Goal: Task Accomplishment & Management: Manage account settings

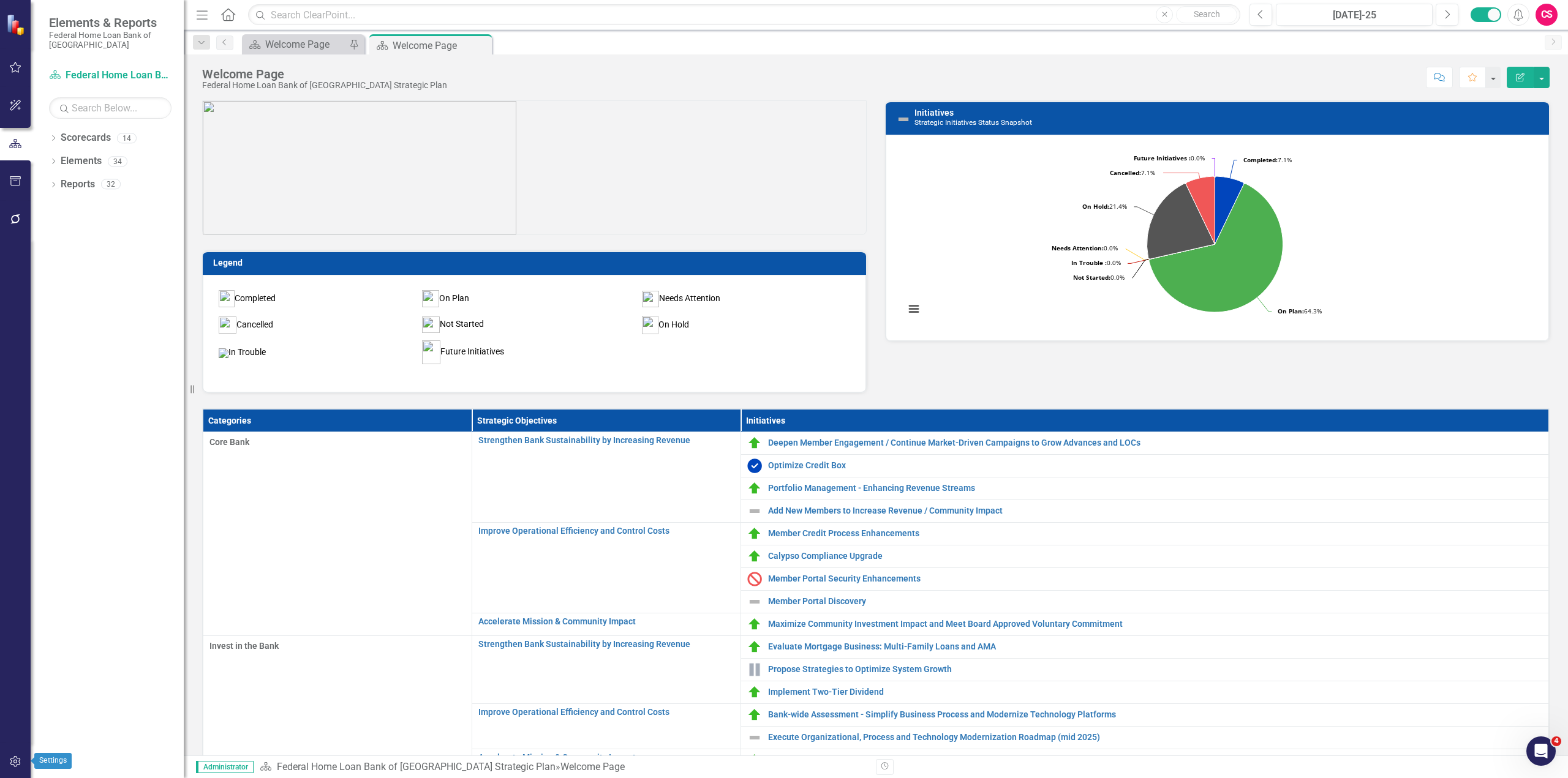
click at [19, 760] on icon "button" at bounding box center [15, 762] width 13 height 10
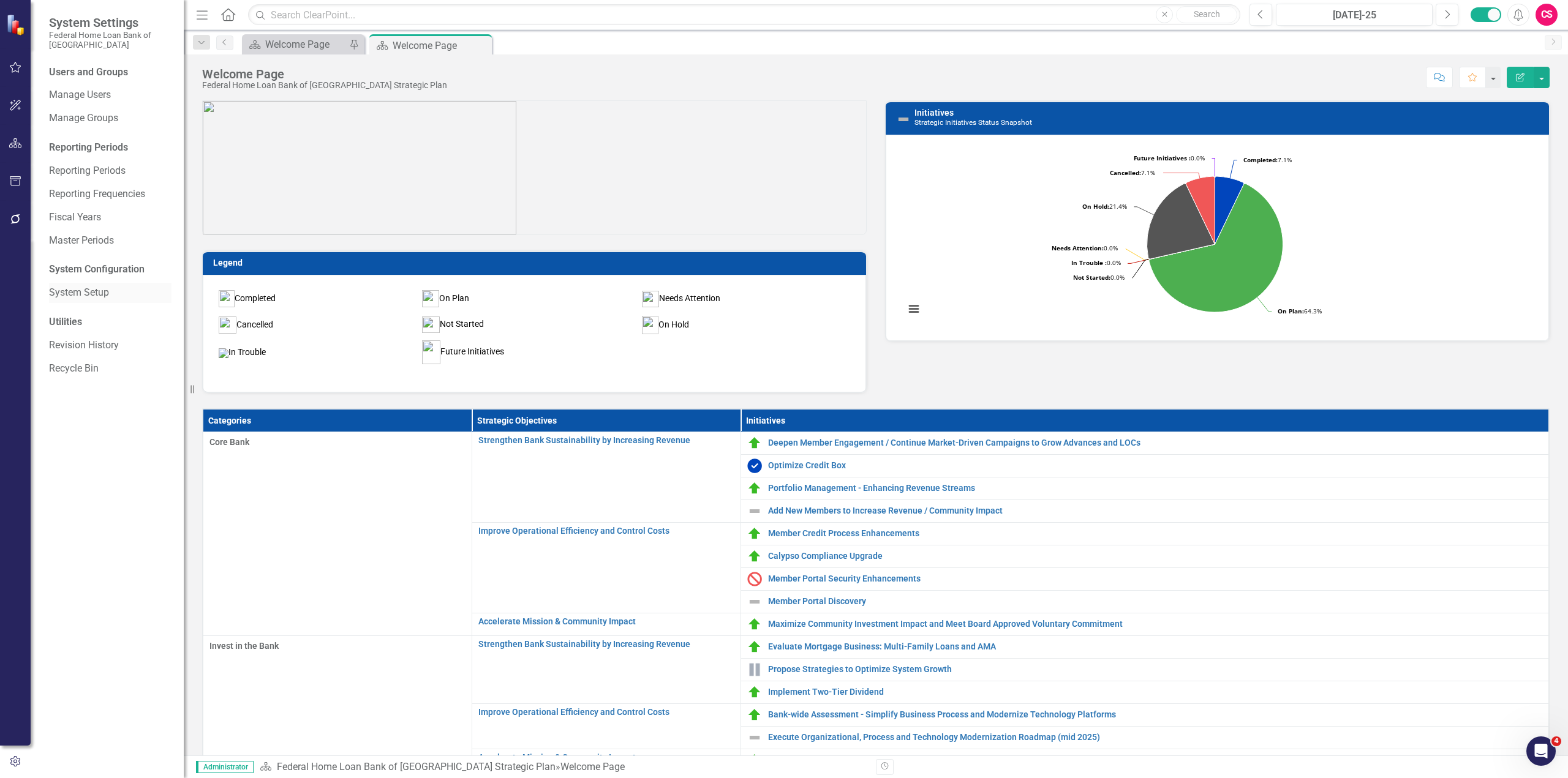
click at [77, 296] on link "System Setup" at bounding box center [110, 292] width 123 height 14
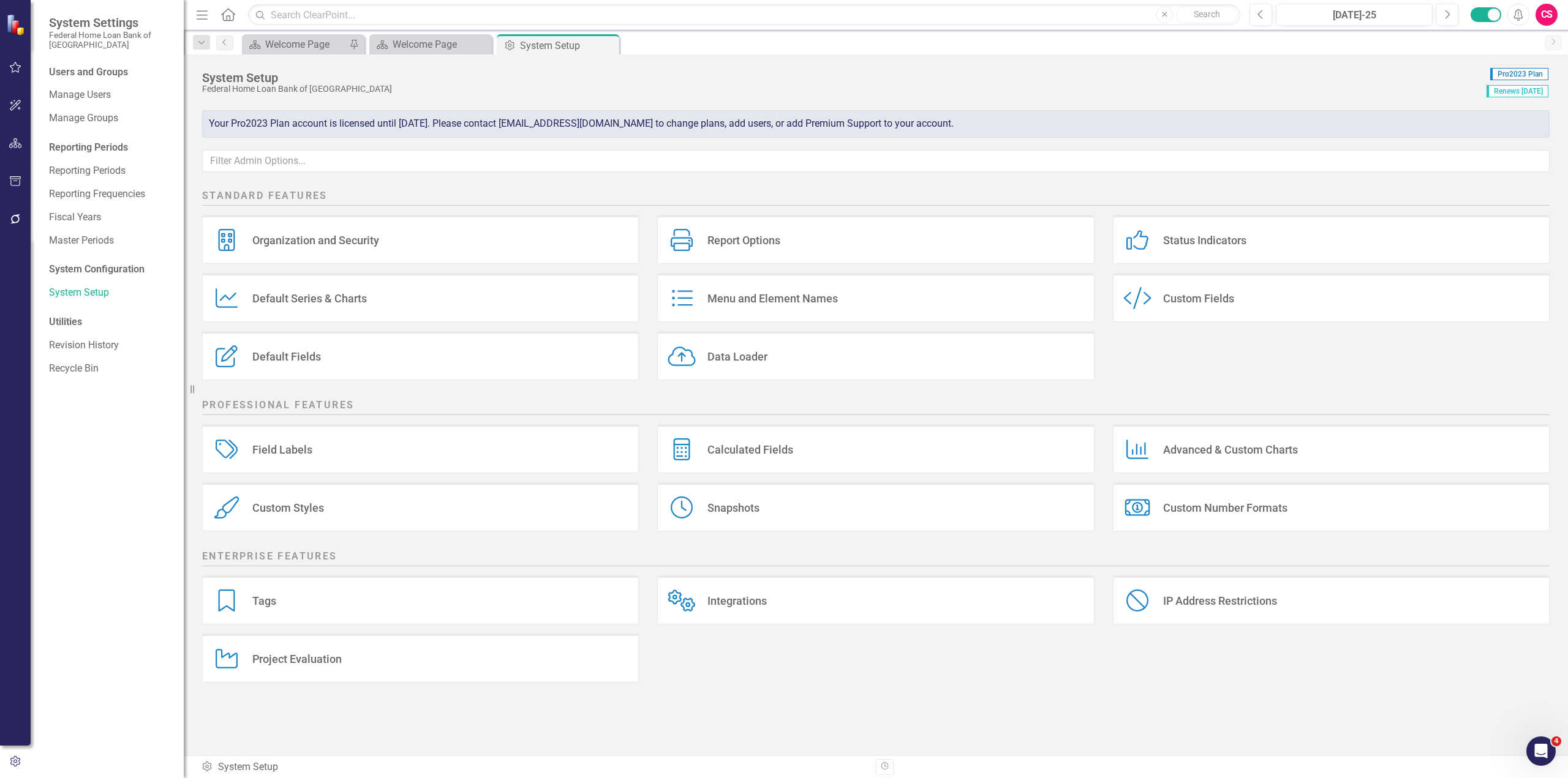
click at [347, 588] on div "Tags Tags" at bounding box center [421, 600] width 437 height 49
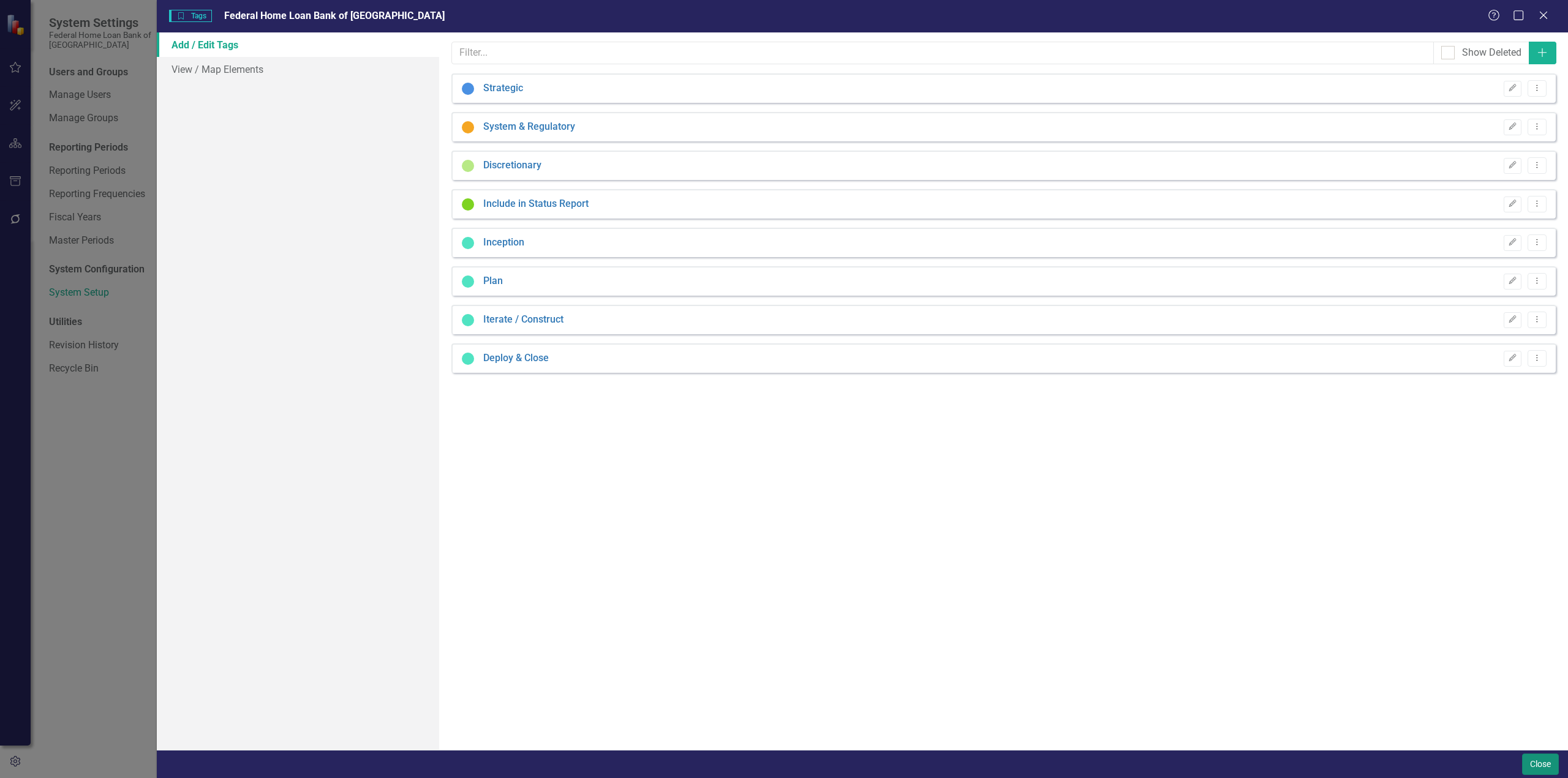
drag, startPoint x: 1527, startPoint y: 759, endPoint x: 1, endPoint y: 19, distance: 1696.0
click at [1527, 759] on button "Close" at bounding box center [1540, 764] width 37 height 21
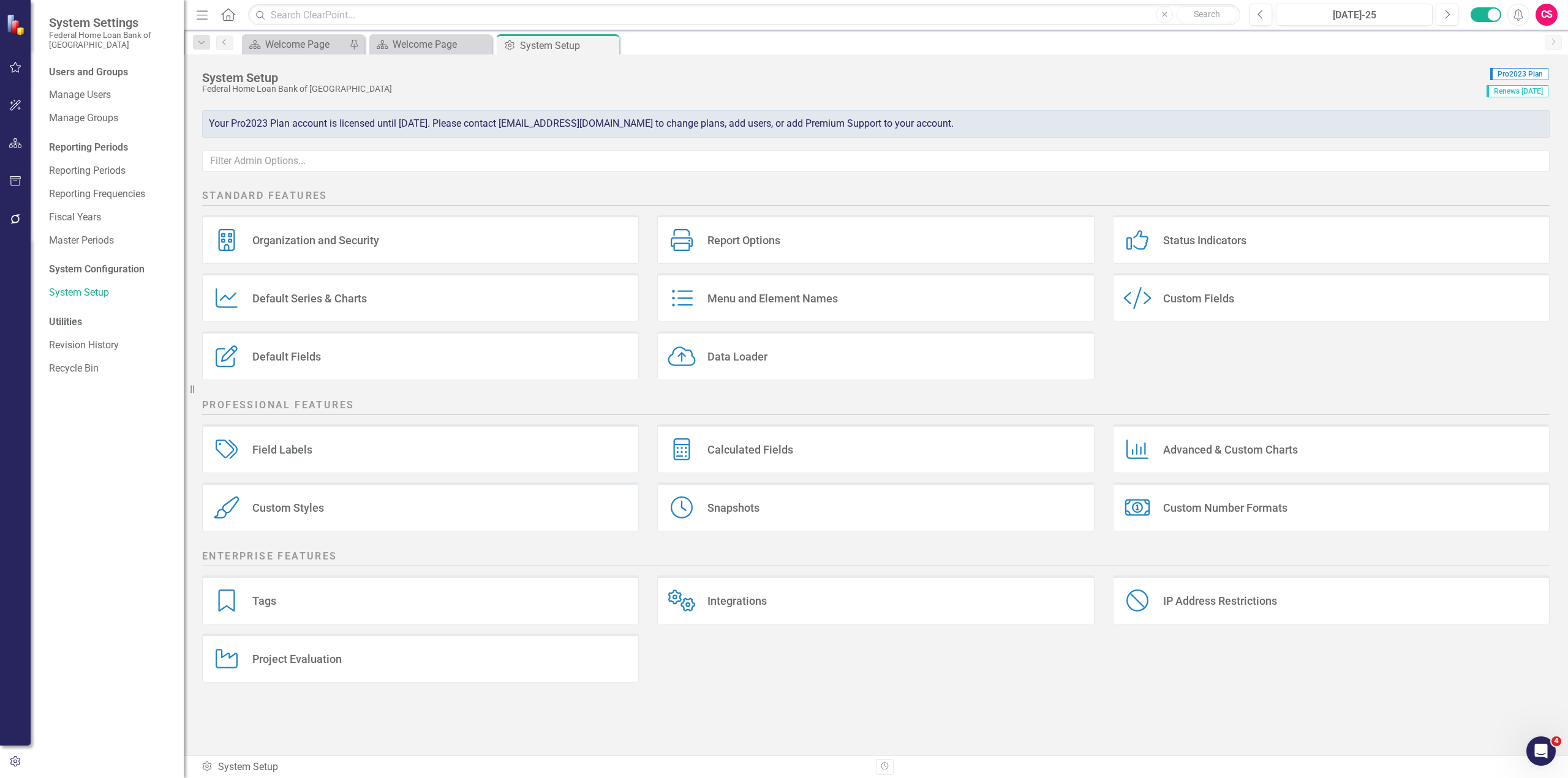
click at [1296, 233] on div "Status Indicators Status Indicators" at bounding box center [1331, 240] width 437 height 49
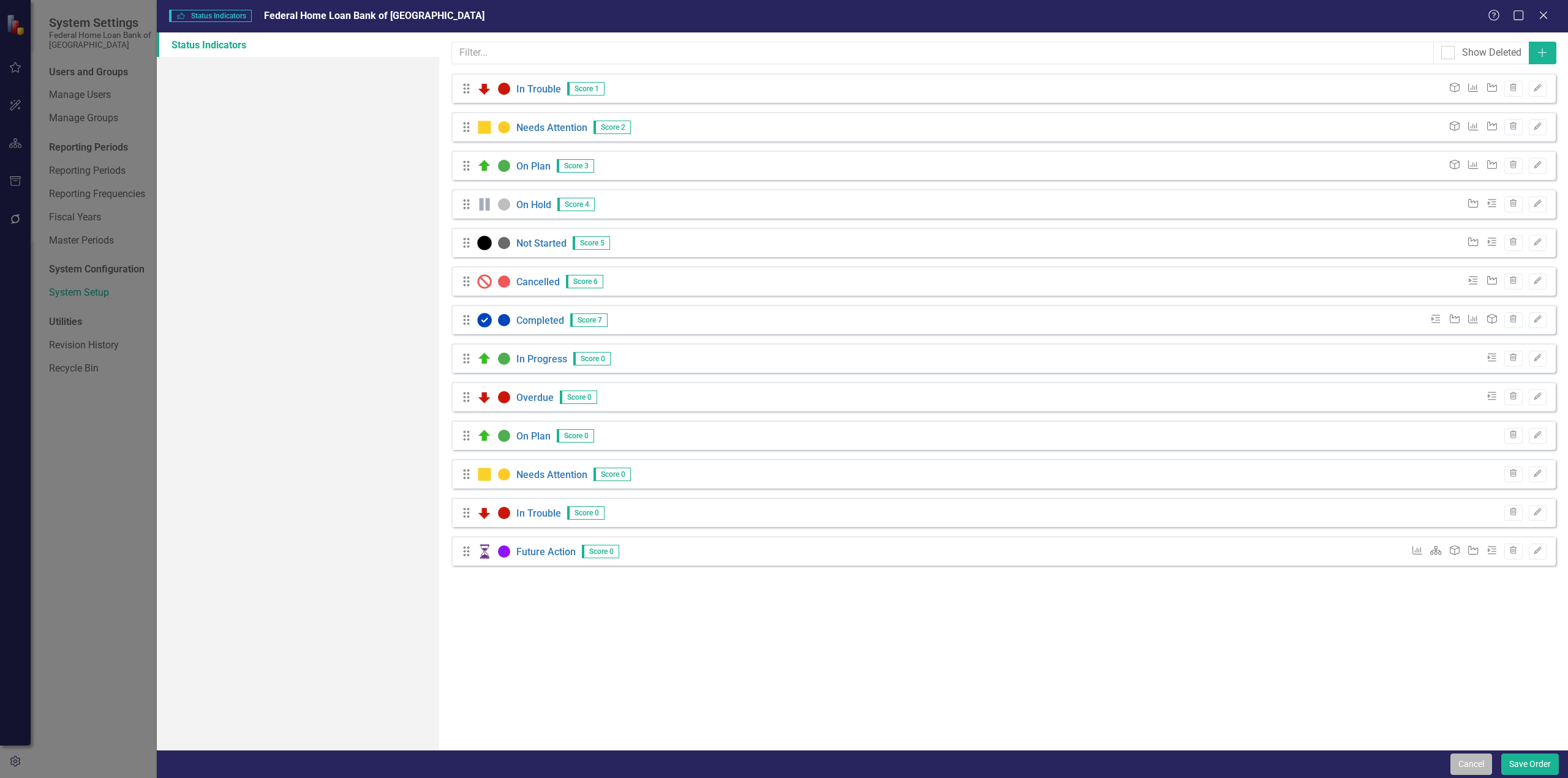
click at [1475, 768] on button "Cancel" at bounding box center [1471, 764] width 41 height 21
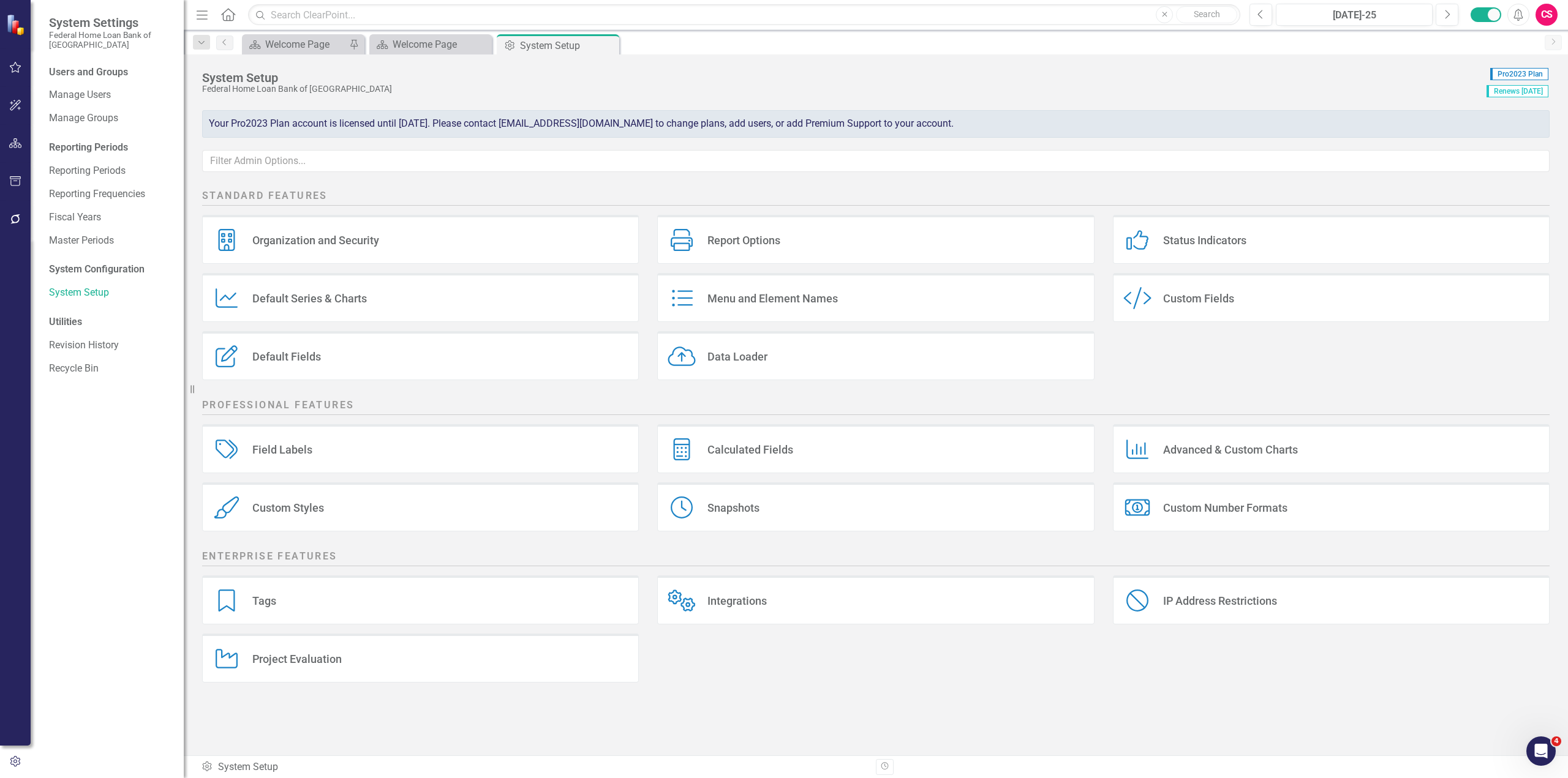
click at [1214, 292] on div "Custom Fields" at bounding box center [1198, 298] width 71 height 14
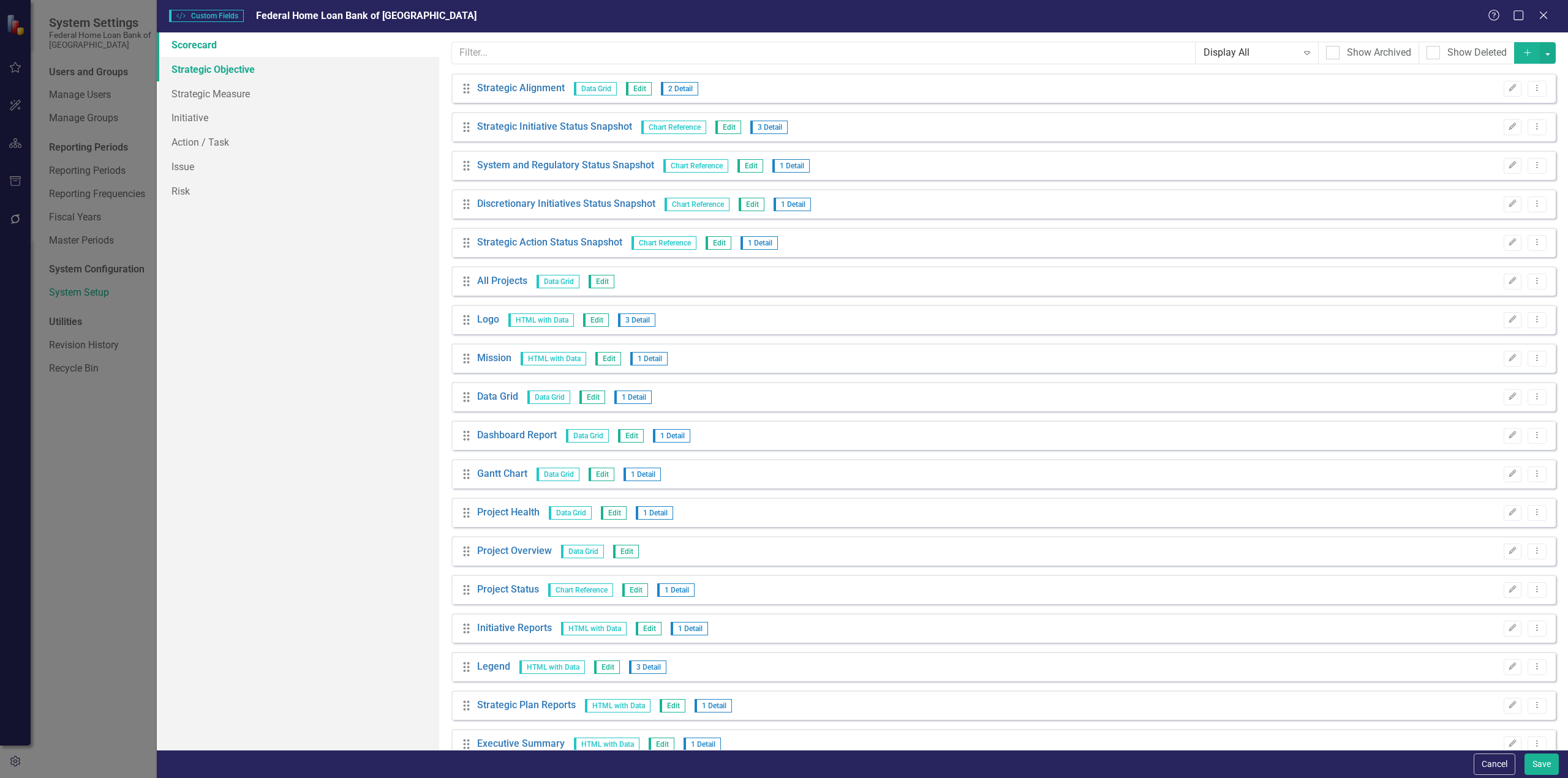
click at [287, 71] on link "Strategic Objective" at bounding box center [298, 69] width 283 height 24
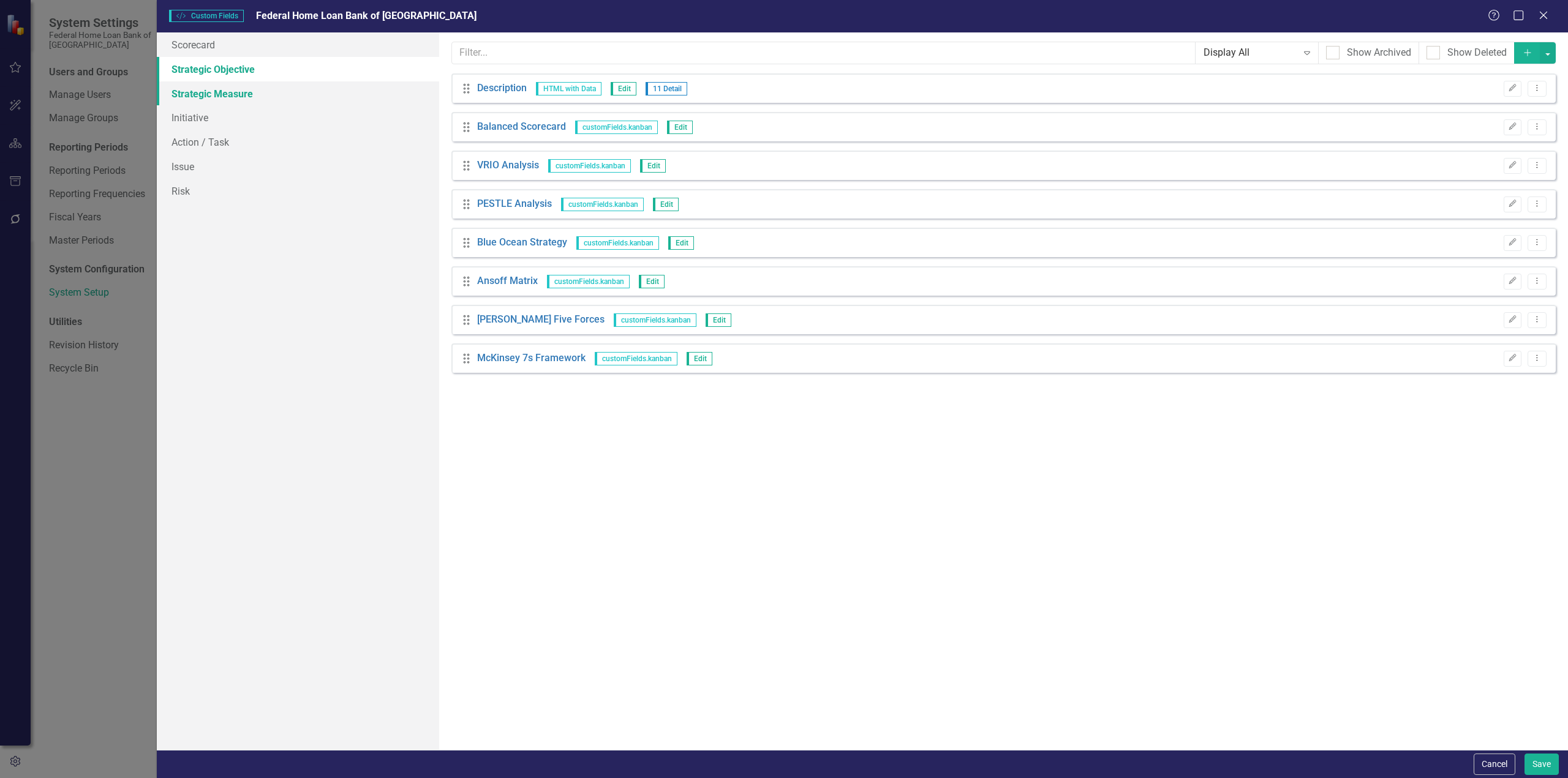
click at [275, 93] on link "Strategic Measure" at bounding box center [298, 93] width 283 height 24
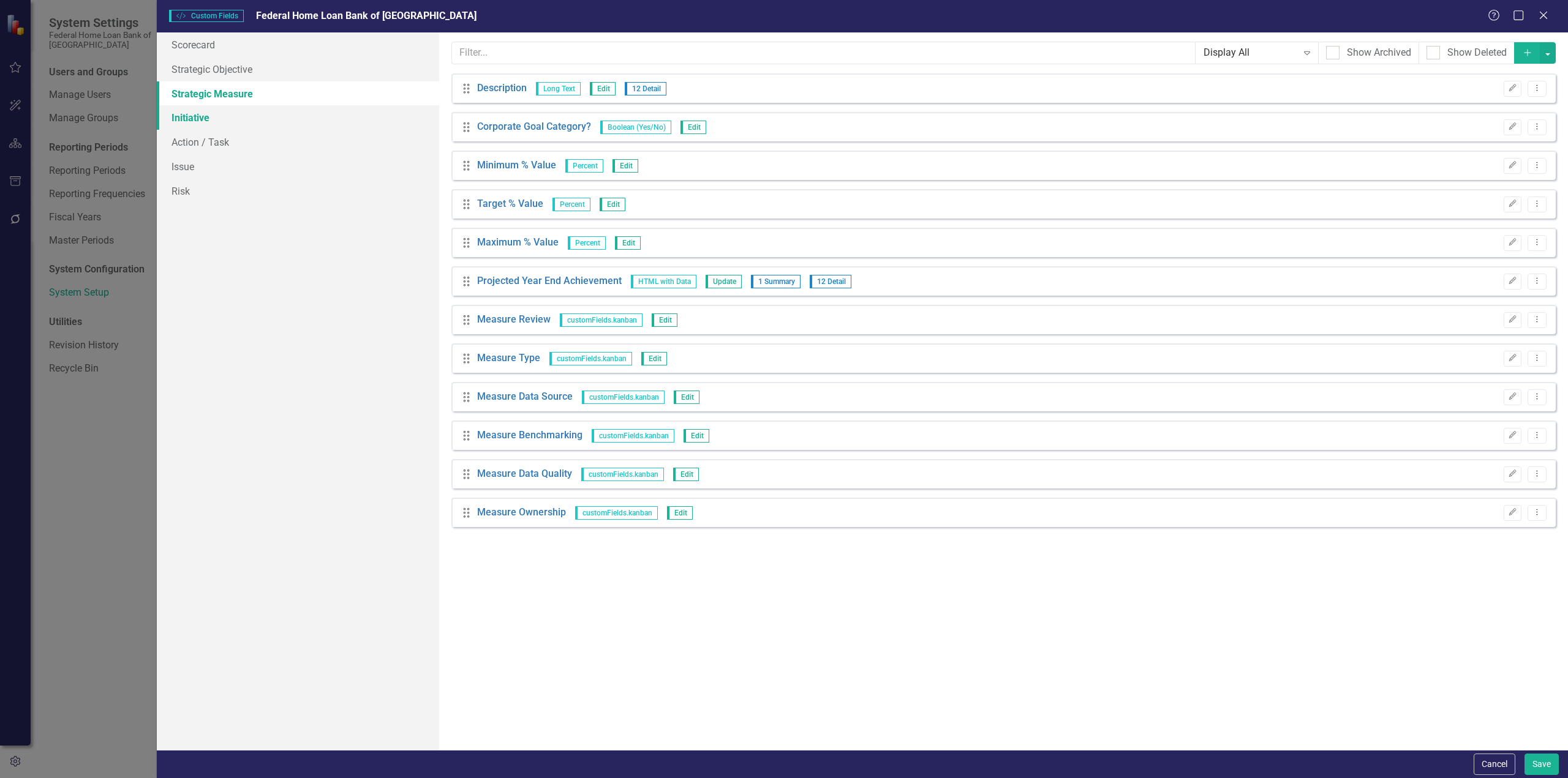
click at [199, 119] on link "Initiative" at bounding box center [298, 118] width 283 height 24
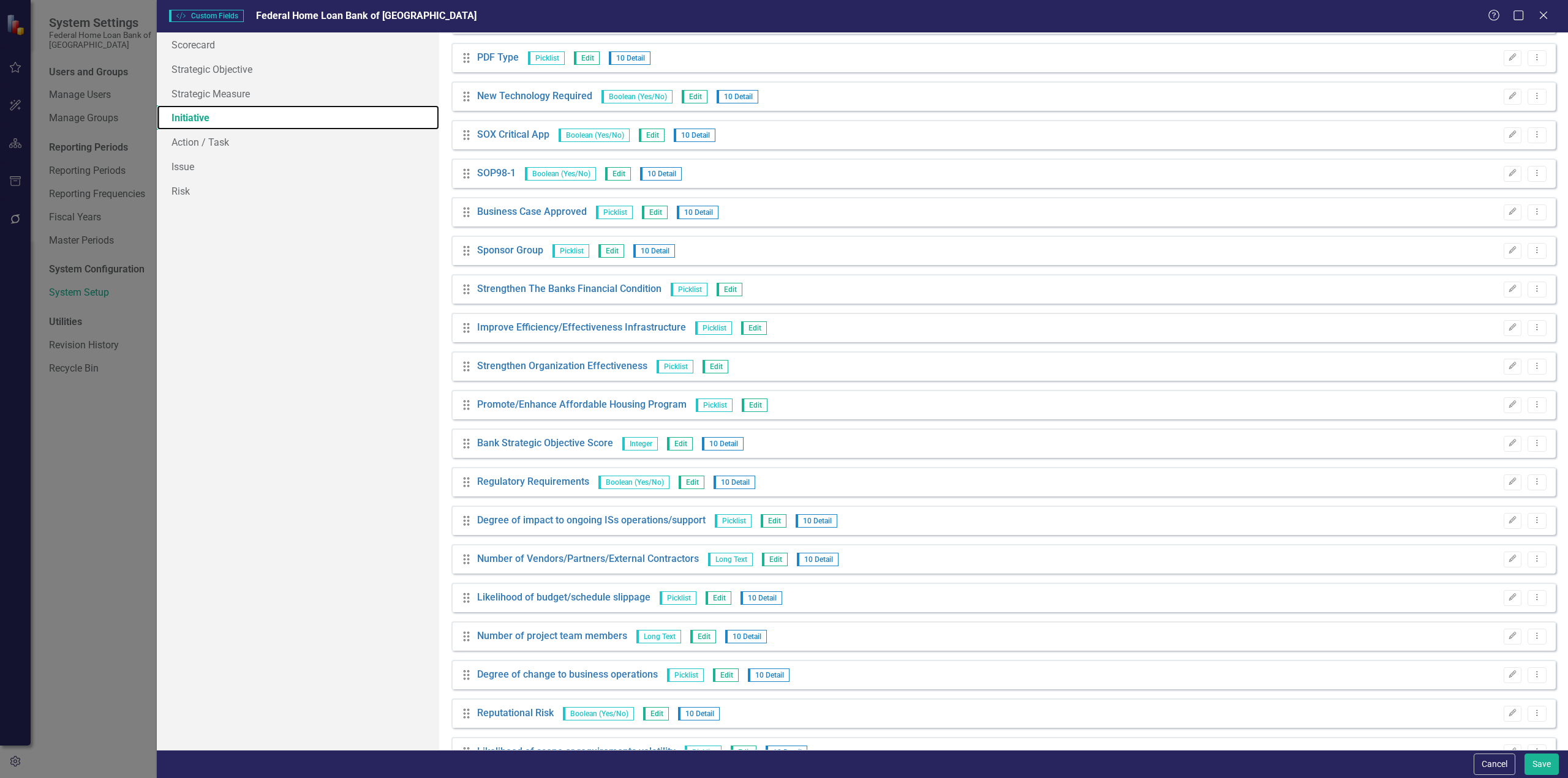
scroll to position [858, 0]
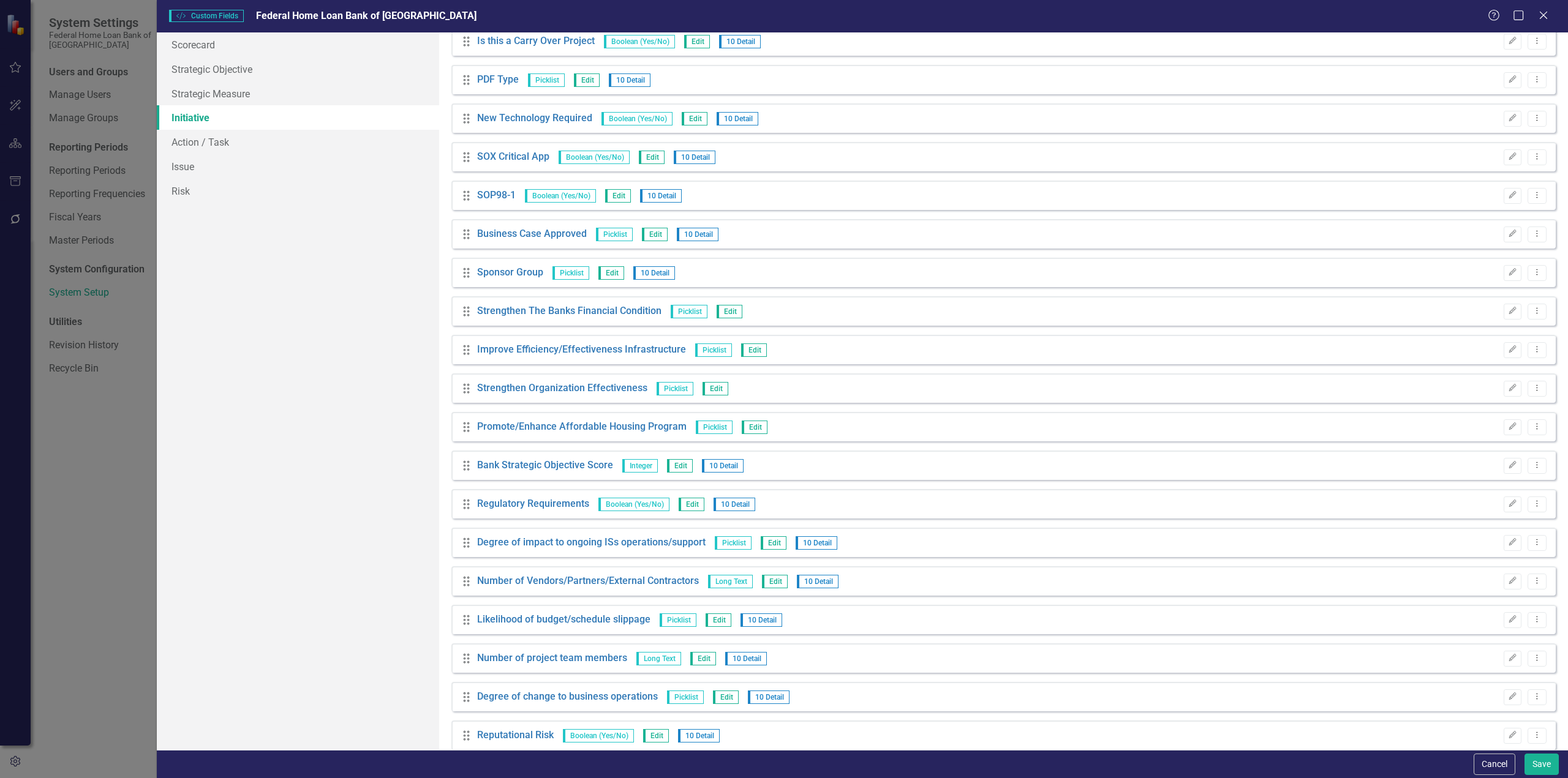
drag, startPoint x: 1504, startPoint y: 771, endPoint x: 651, endPoint y: 102, distance: 1084.1
click at [1504, 772] on button "Cancel" at bounding box center [1493, 764] width 41 height 21
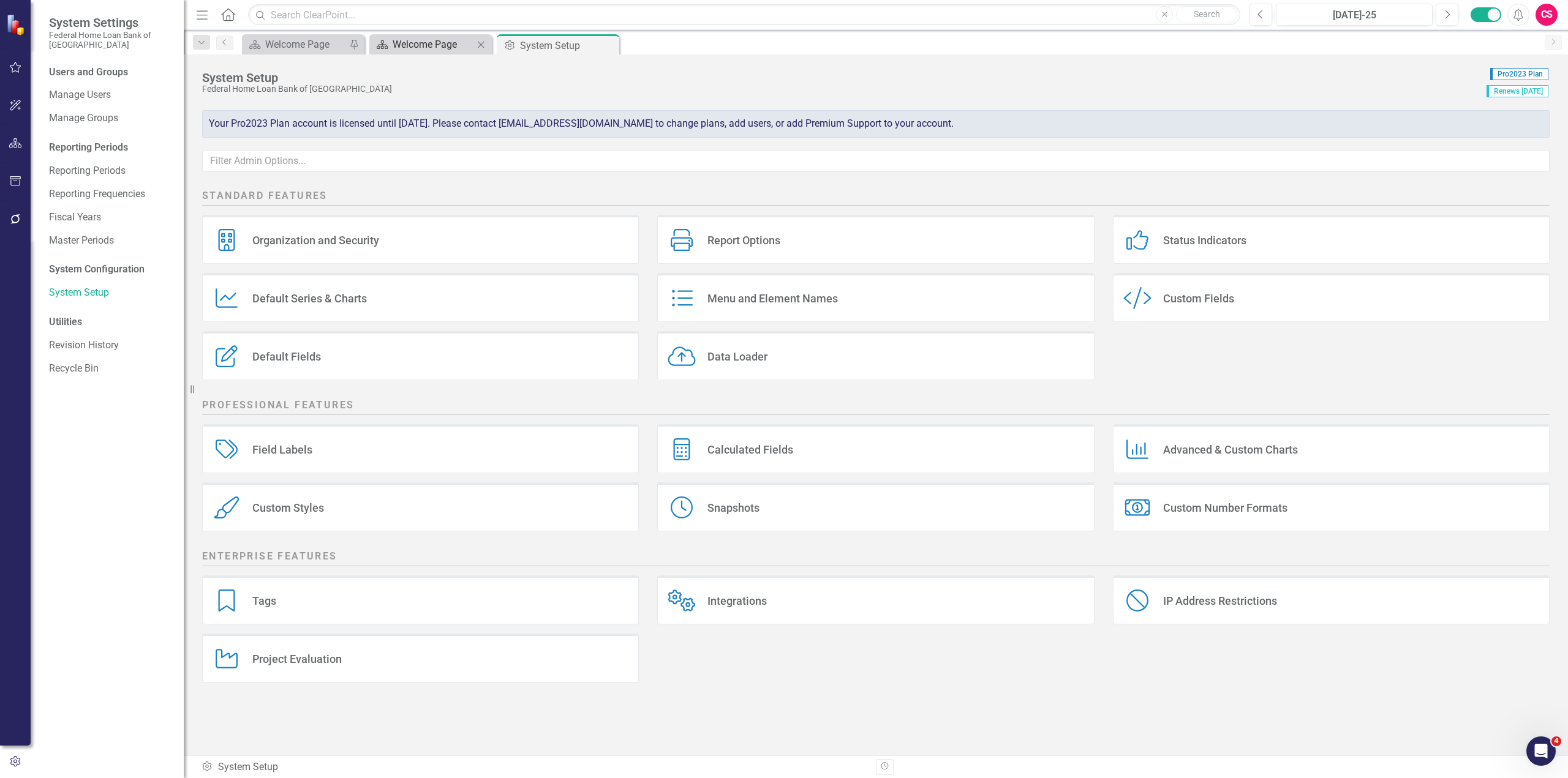
click at [442, 49] on div "Welcome Page" at bounding box center [433, 44] width 81 height 15
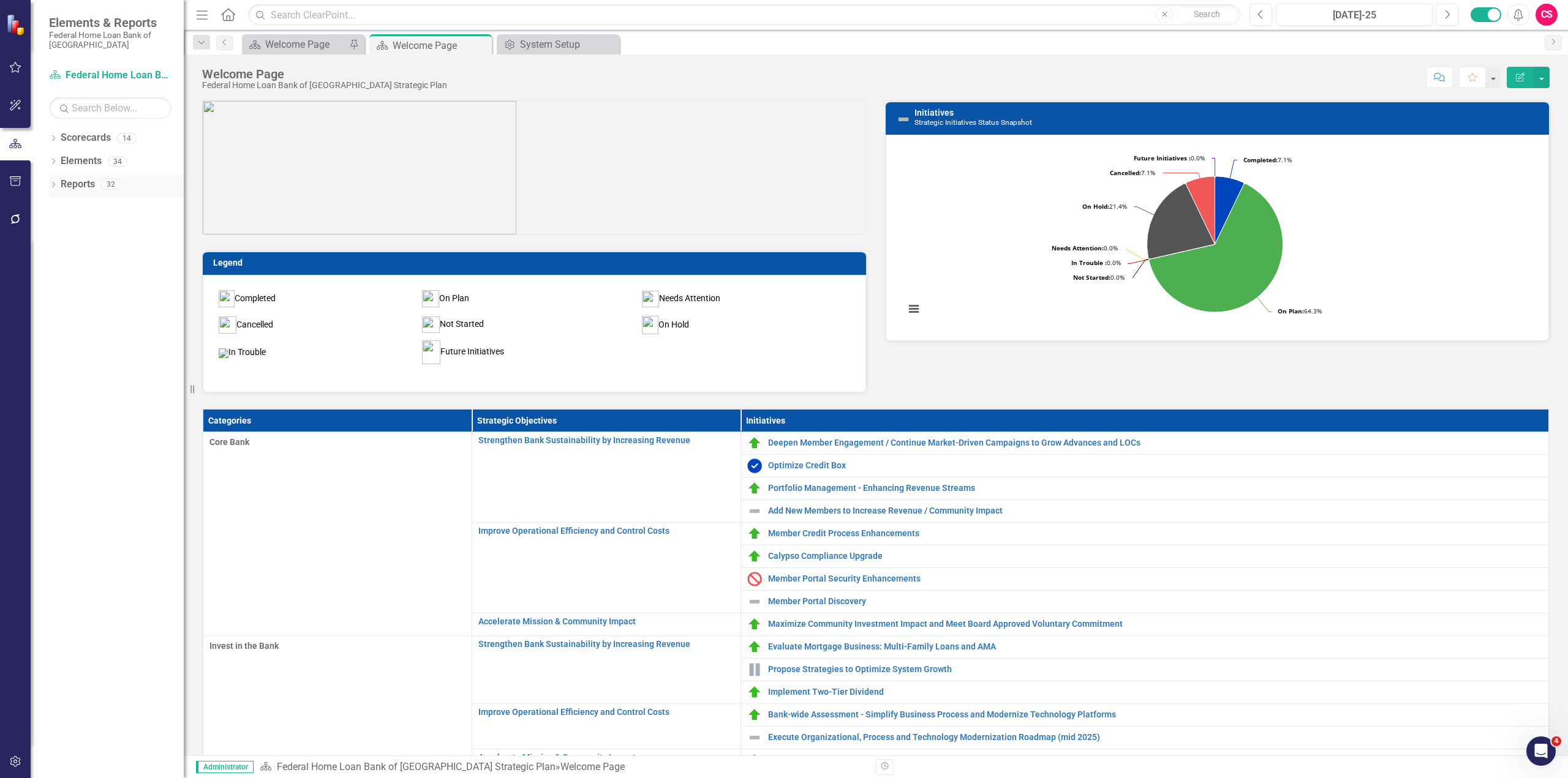
click at [56, 189] on div "Dropdown" at bounding box center [53, 185] width 9 height 11
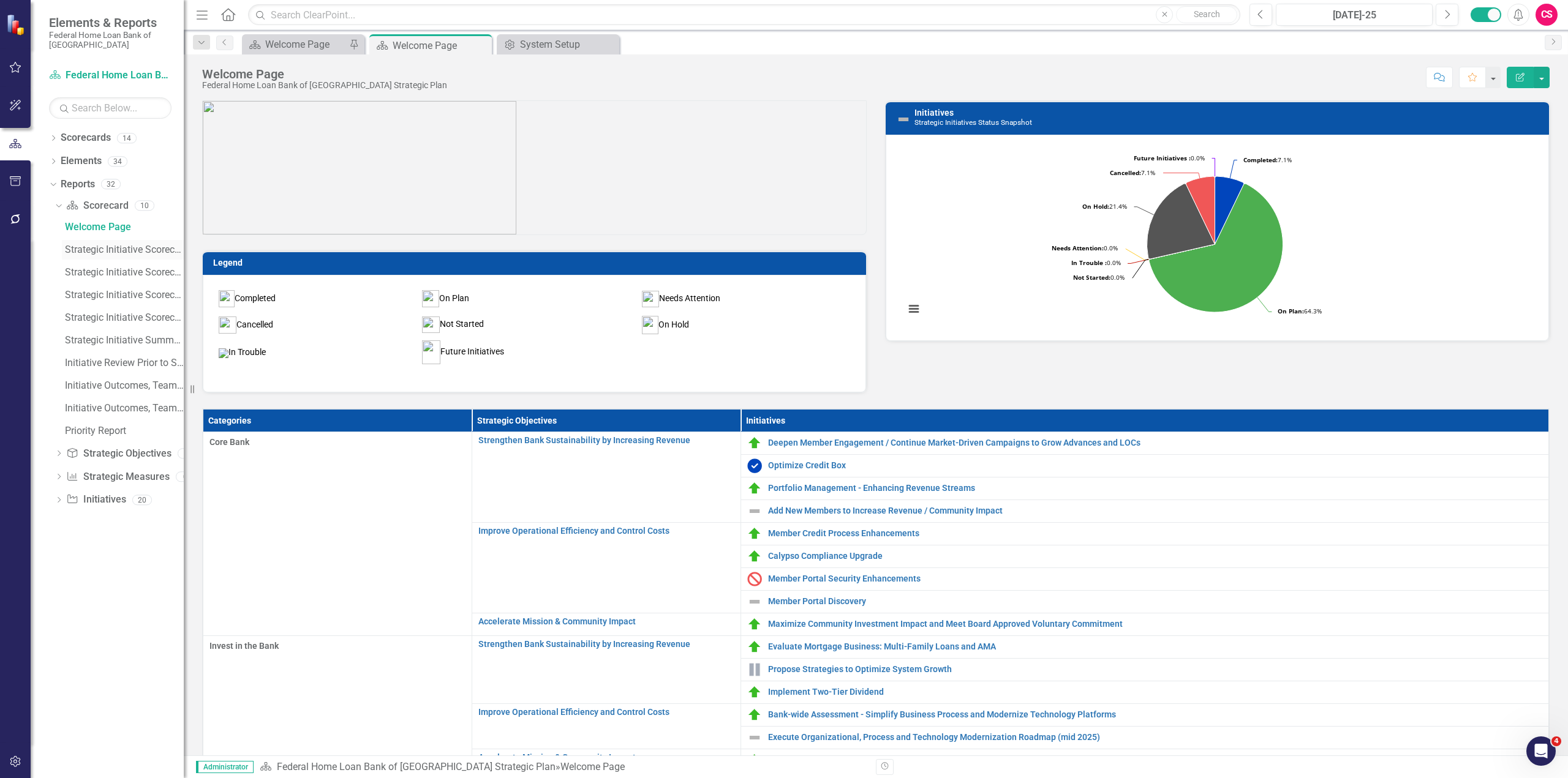
click at [80, 241] on link "Strategic Initiative Scorecard Board Update - Strengthen Bank Sustainability by…" at bounding box center [123, 250] width 122 height 19
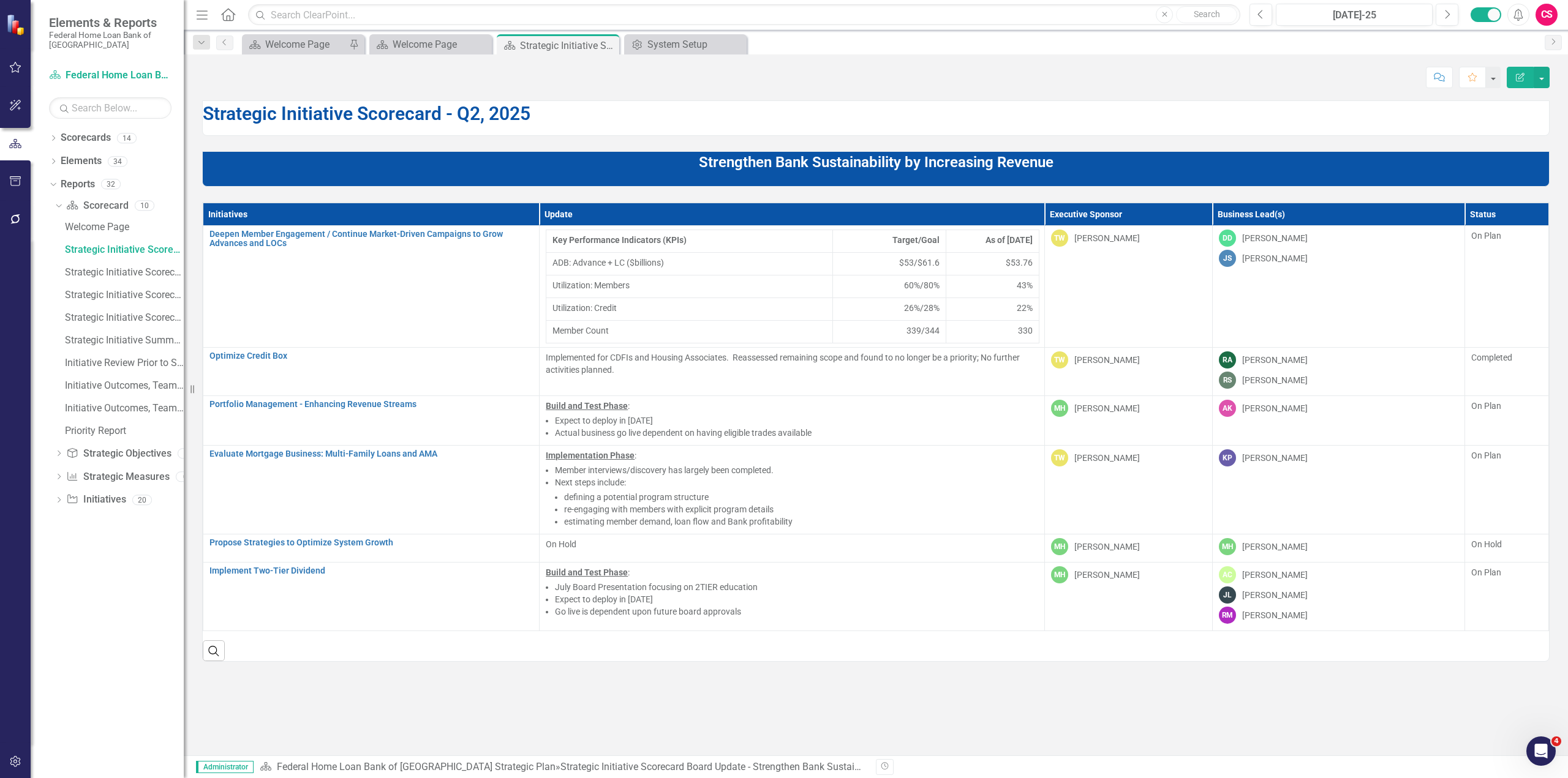
click at [750, 656] on div "Search" at bounding box center [876, 646] width 1346 height 30
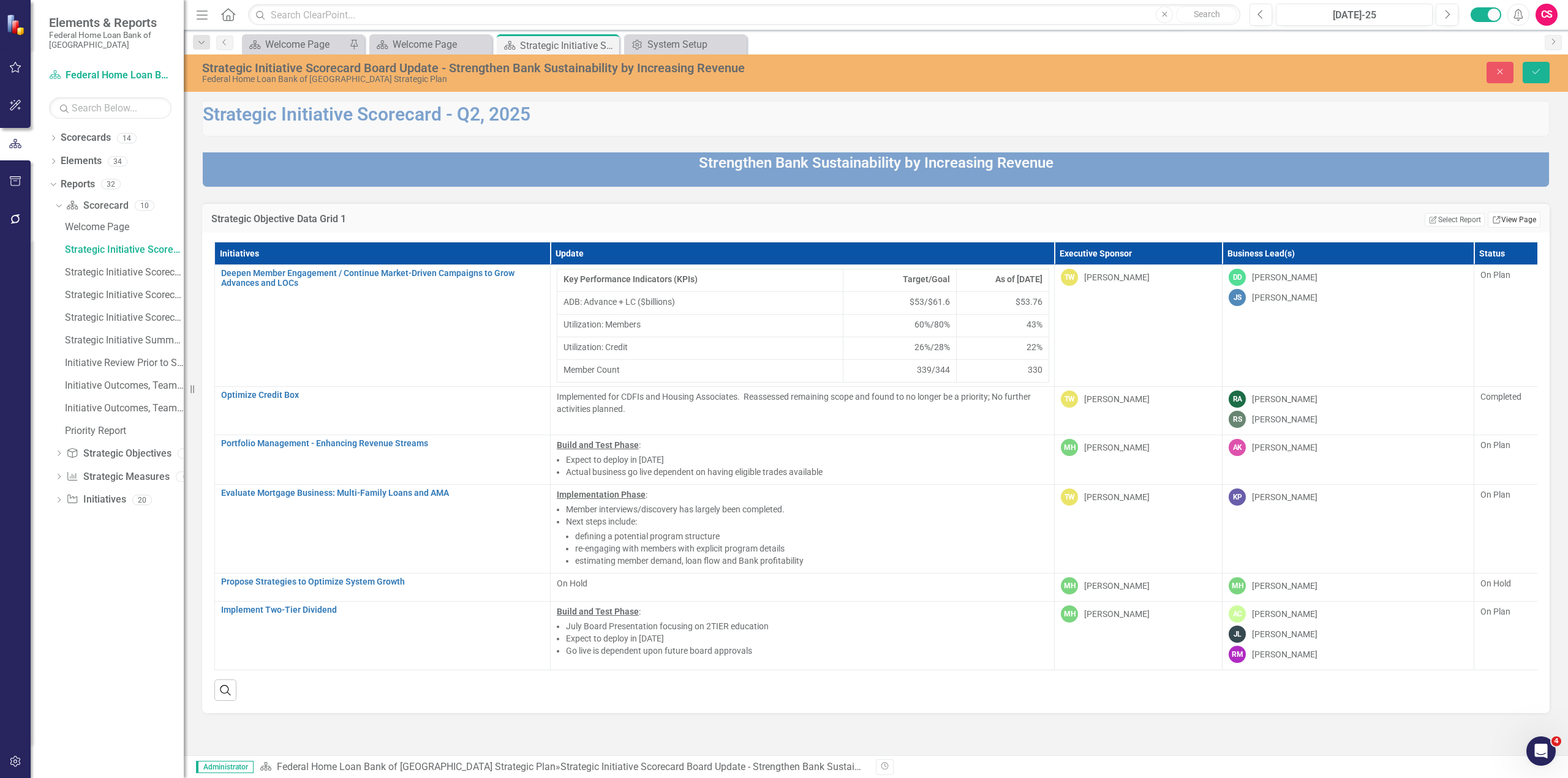
click at [1495, 218] on icon "Link" at bounding box center [1496, 219] width 9 height 7
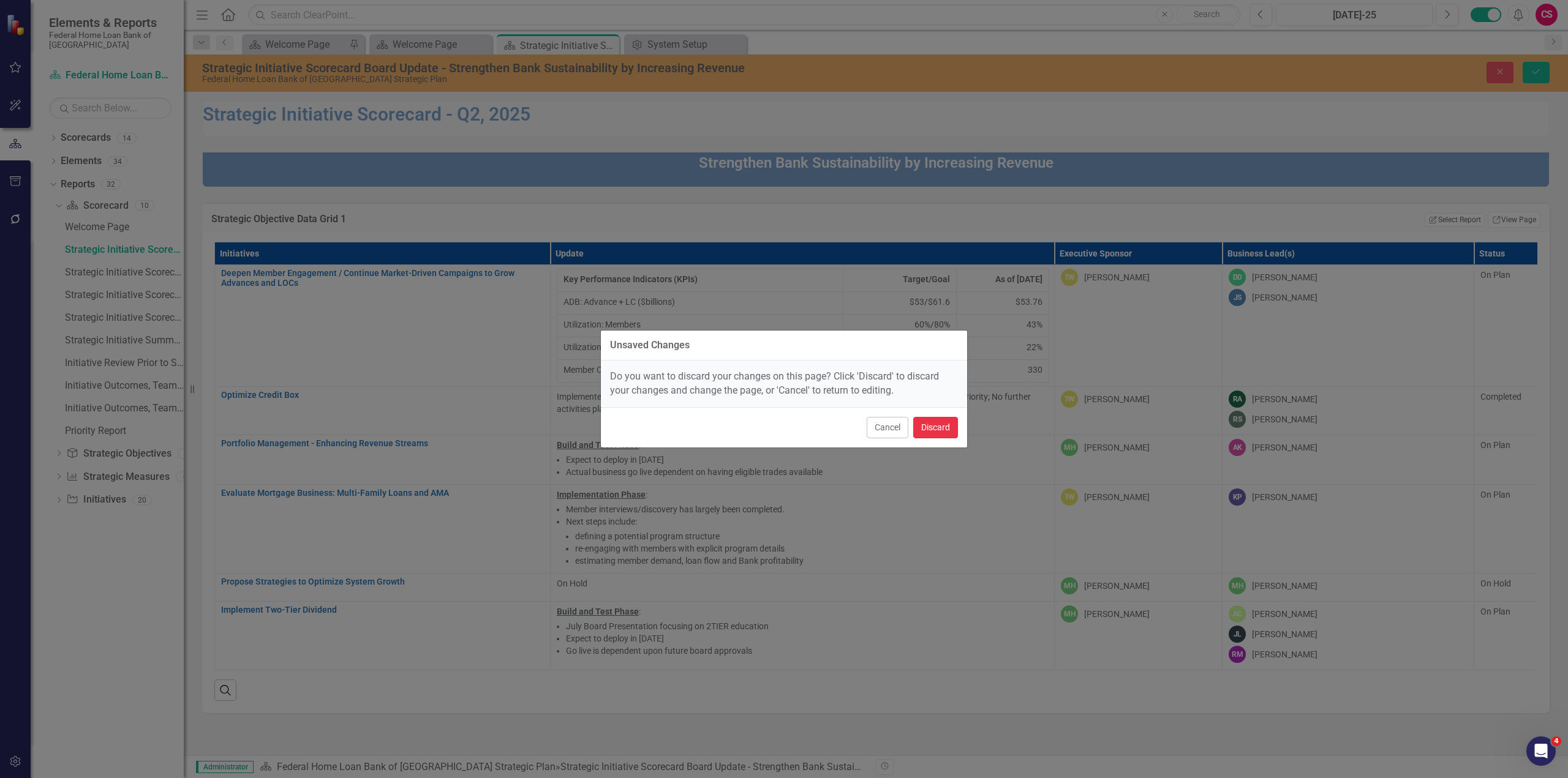
click at [921, 425] on button "Discard" at bounding box center [935, 428] width 45 height 21
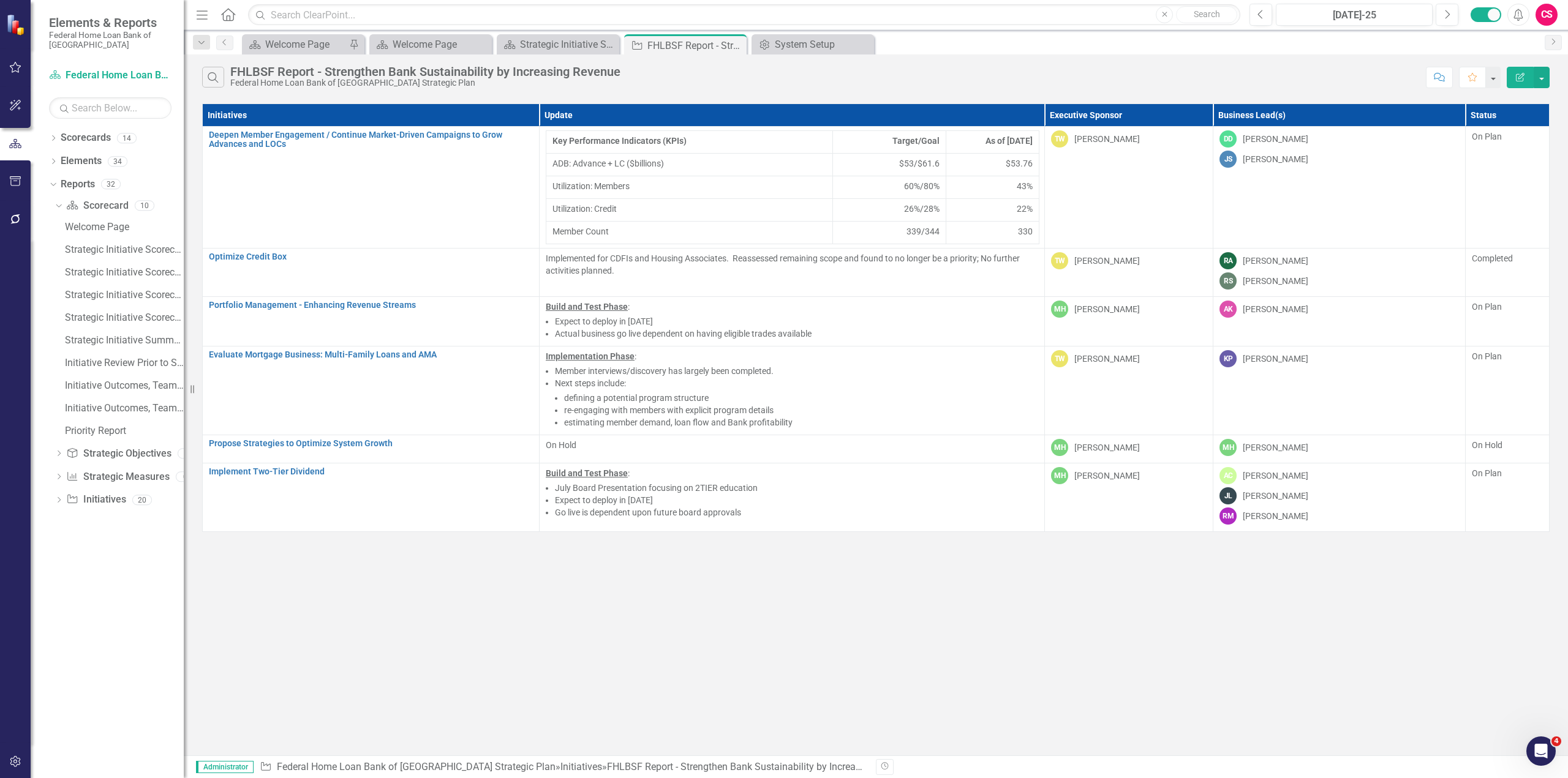
click at [1510, 84] on button "Edit Report" at bounding box center [1519, 77] width 27 height 21
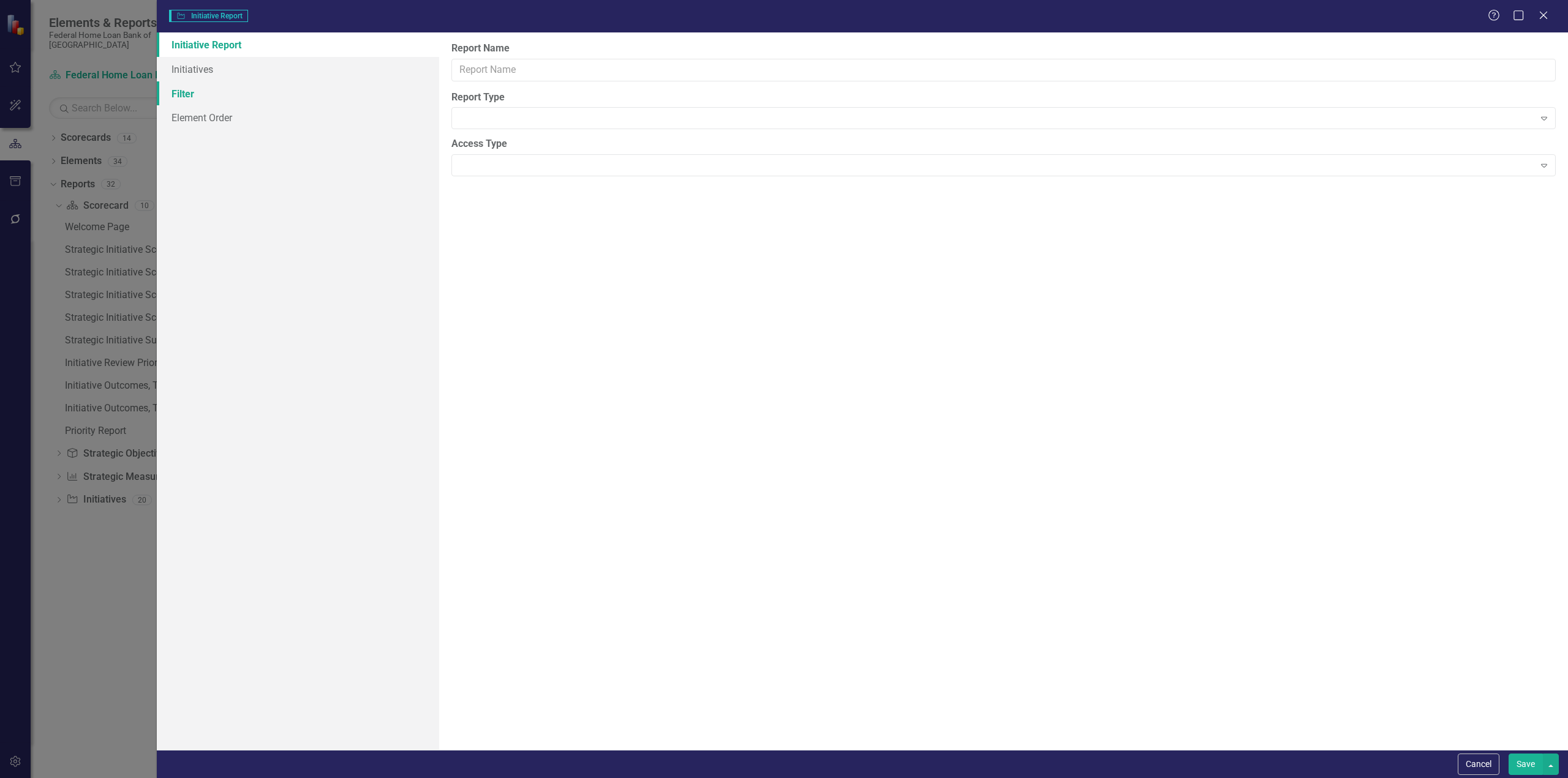
type input "FHLBSF Report - Strengthen Bank Sustainability by Increasing Revenue"
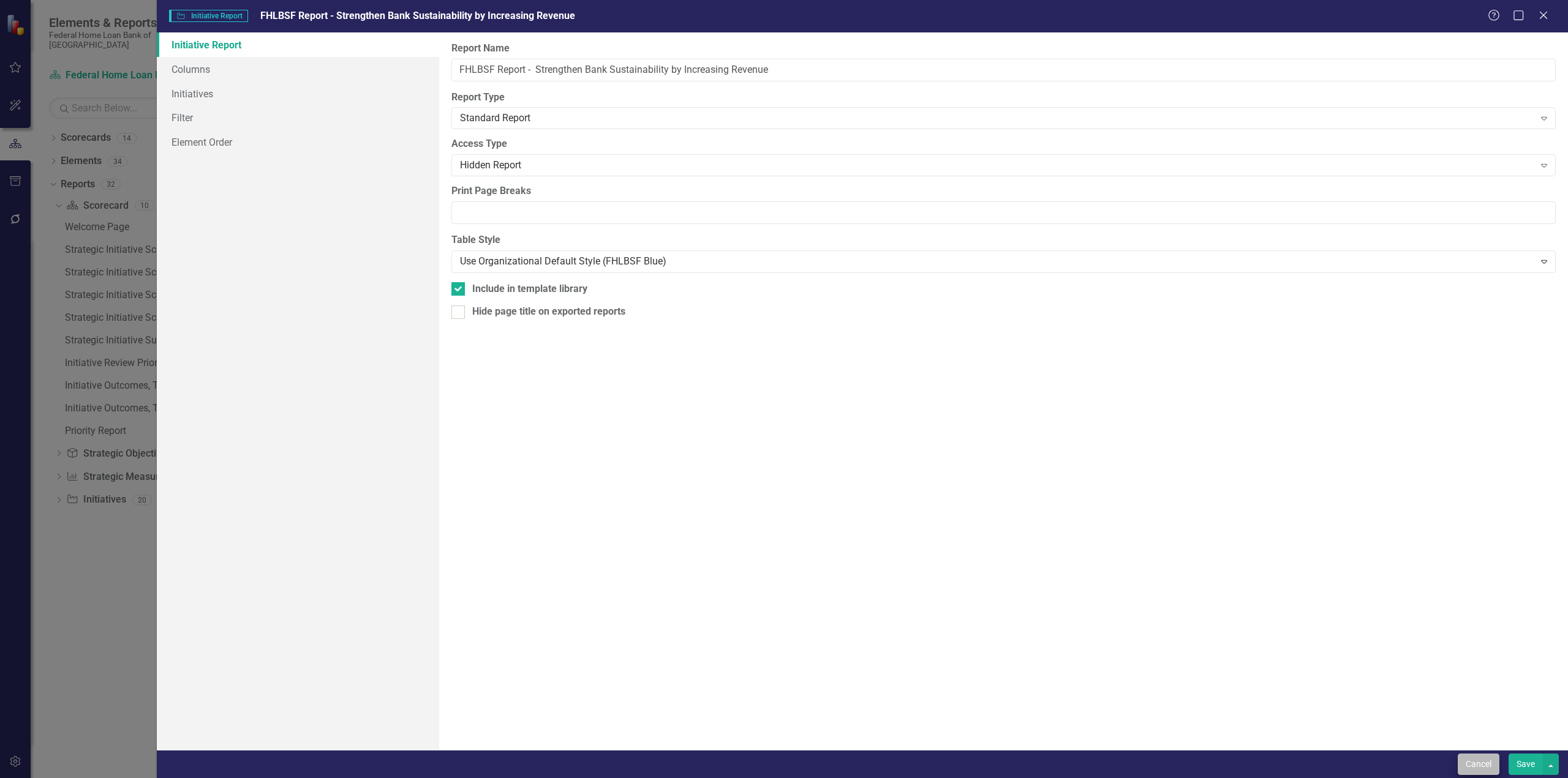
drag, startPoint x: 1471, startPoint y: 748, endPoint x: 1472, endPoint y: 755, distance: 7.1
click at [1472, 754] on form "Initiative Initiative Report FHLBSF Report - Strengthen Bank Sustainability by …" at bounding box center [862, 389] width 1410 height 778
click at [1472, 761] on button "Cancel" at bounding box center [1478, 764] width 41 height 21
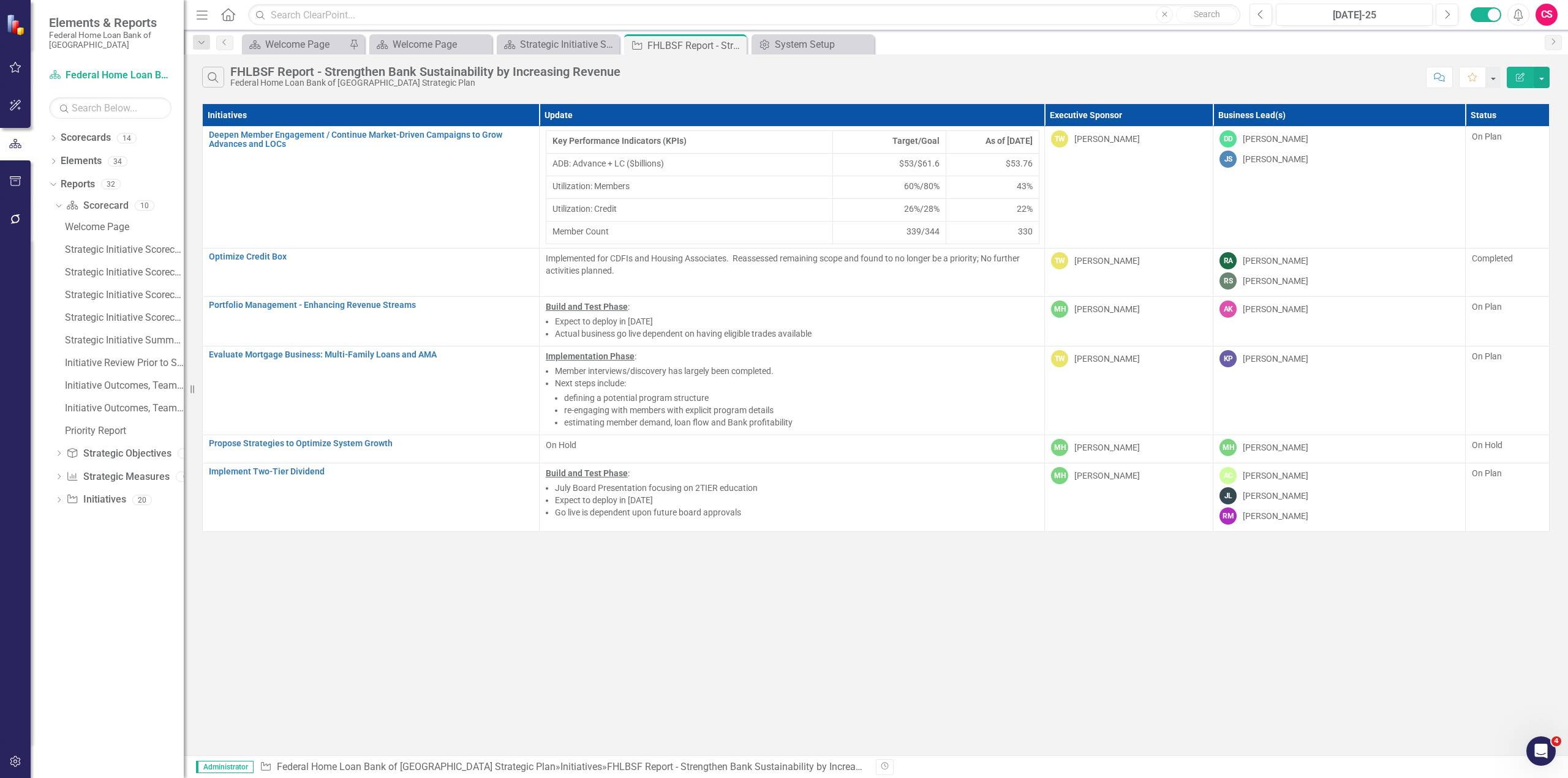
click at [295, 621] on div "Search FHLBSF Report - Strengthen Bank Sustainability by Increasing Revenue Fed…" at bounding box center [875, 404] width 1384 height 701
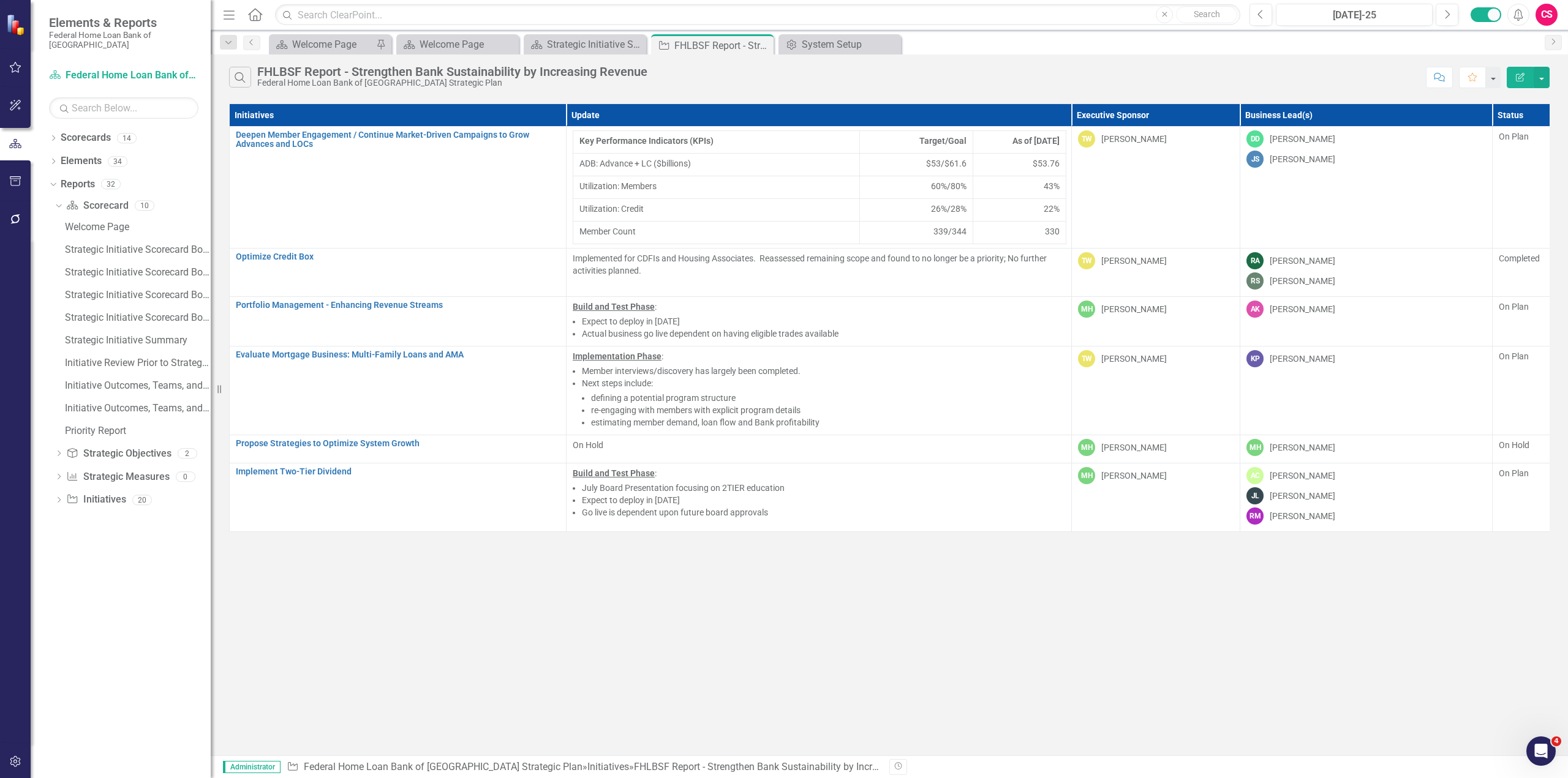
drag, startPoint x: 196, startPoint y: 387, endPoint x: 210, endPoint y: 378, distance: 16.6
click at [210, 378] on div "Resize" at bounding box center [215, 389] width 10 height 778
click at [464, 636] on div "Search FHLBSF Report - Strengthen Bank Sustainability by Increasing Revenue Fed…" at bounding box center [888, 404] width 1357 height 701
click at [1527, 78] on button "Edit Report" at bounding box center [1519, 77] width 27 height 21
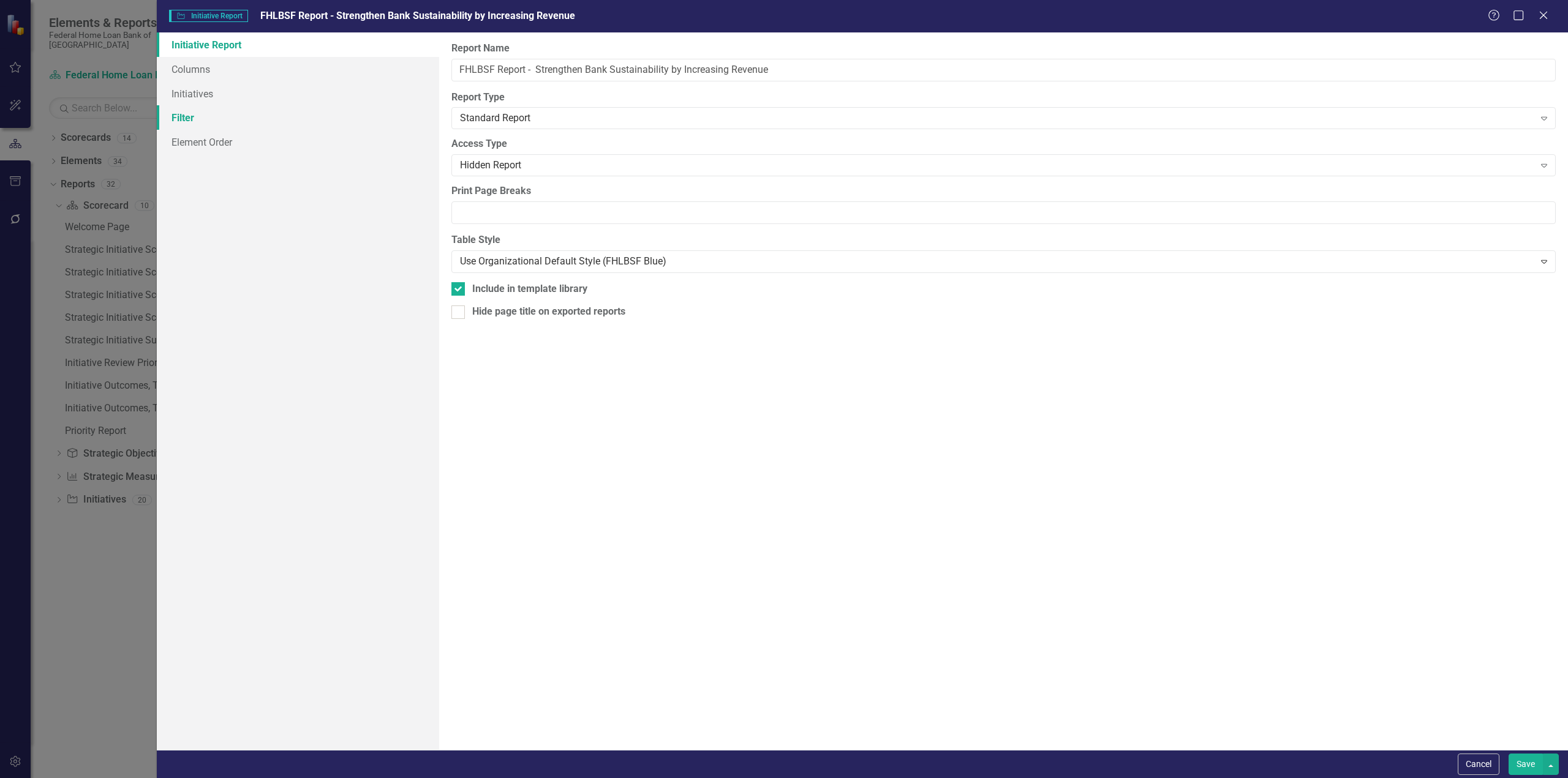
click at [215, 123] on link "Filter" at bounding box center [298, 118] width 283 height 24
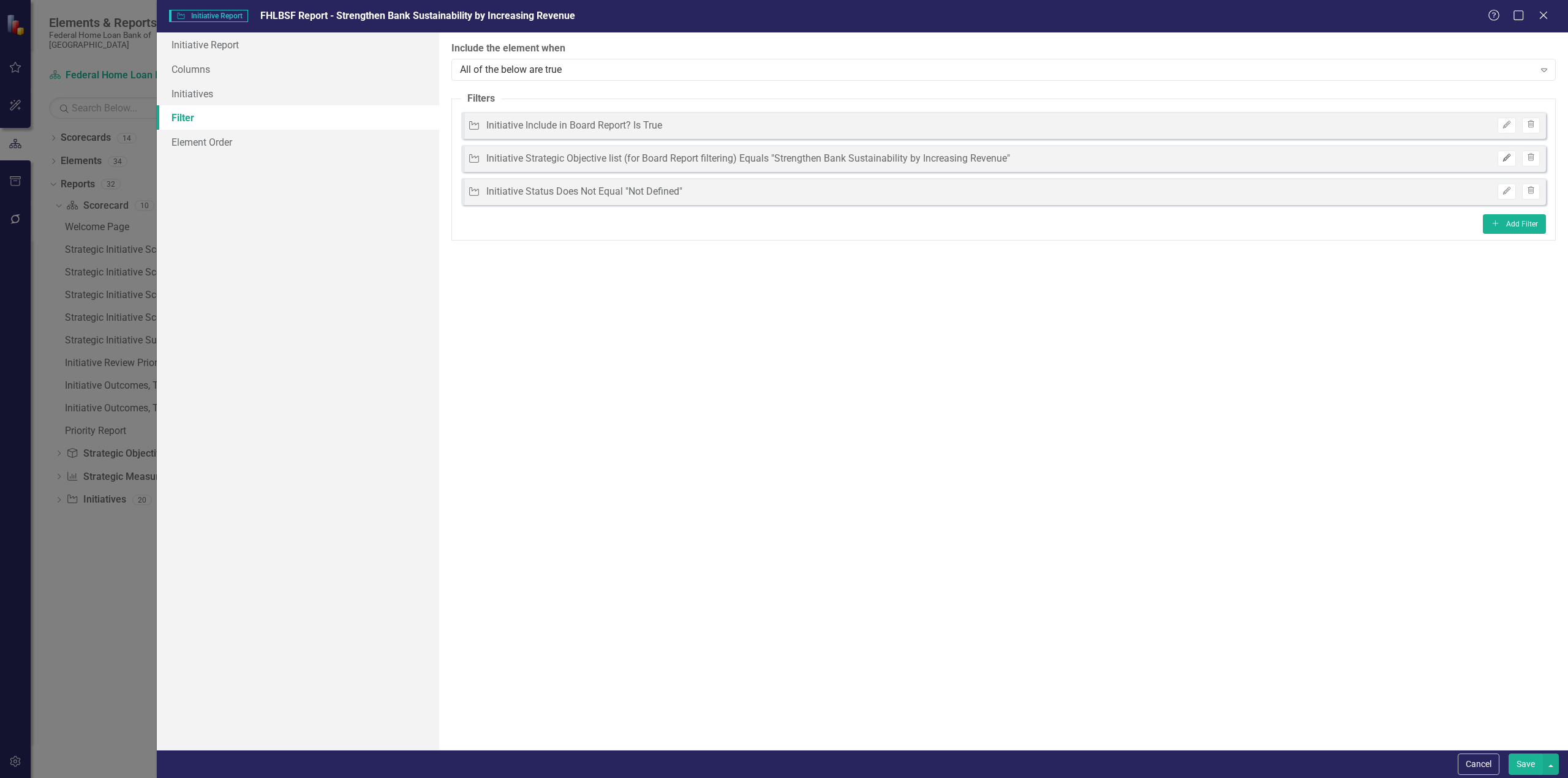
click at [1510, 153] on button "Edit" at bounding box center [1506, 159] width 18 height 16
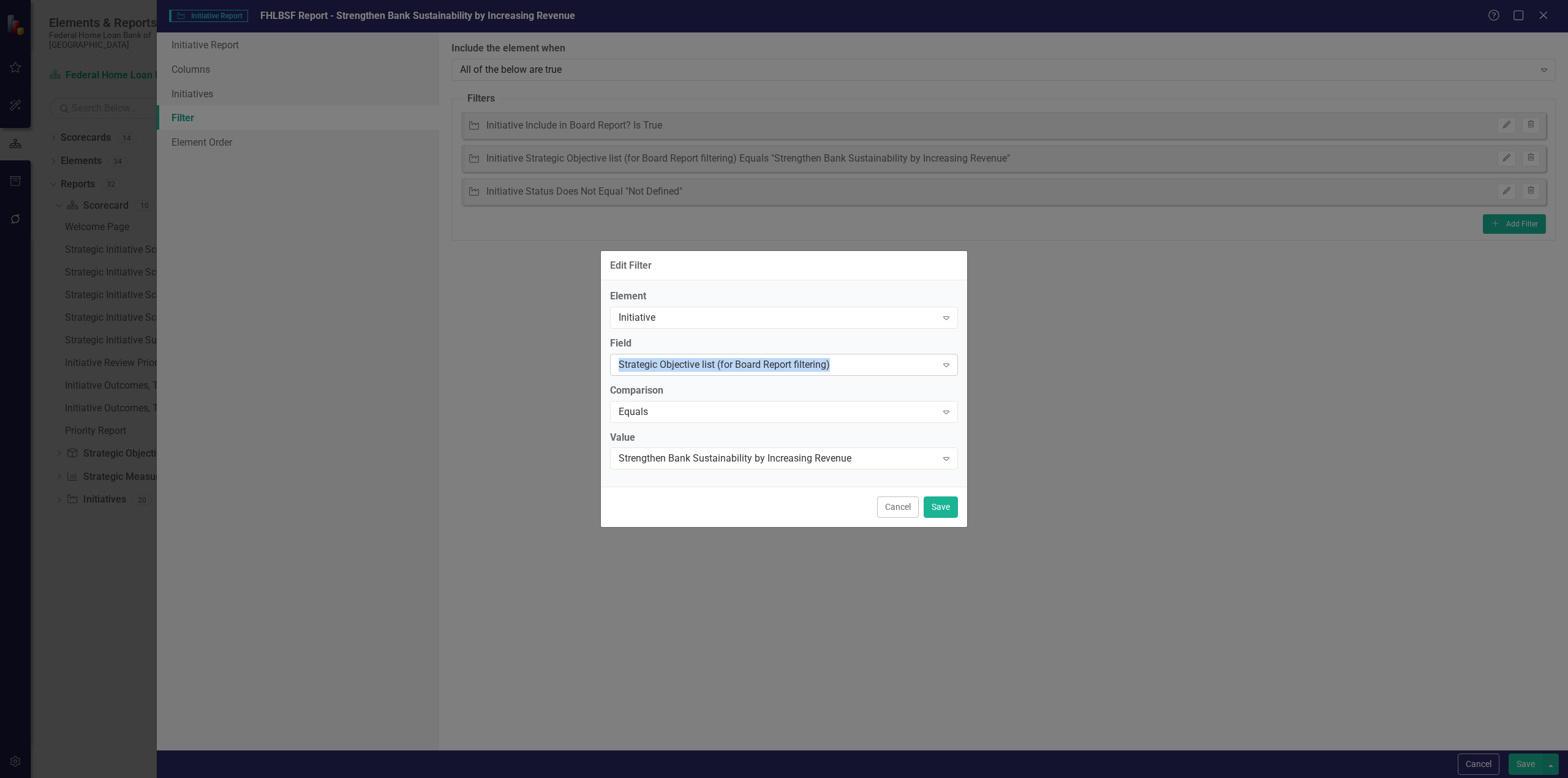
drag, startPoint x: 602, startPoint y: 363, endPoint x: 848, endPoint y: 357, distance: 246.1
click at [848, 357] on div "Element Initiative Expand Field Strategic Objective list (for Board Report filt…" at bounding box center [784, 383] width 366 height 206
copy div "Strategic Objective list (for Board Report filtering)"
click at [888, 498] on button "Cancel" at bounding box center [897, 508] width 41 height 21
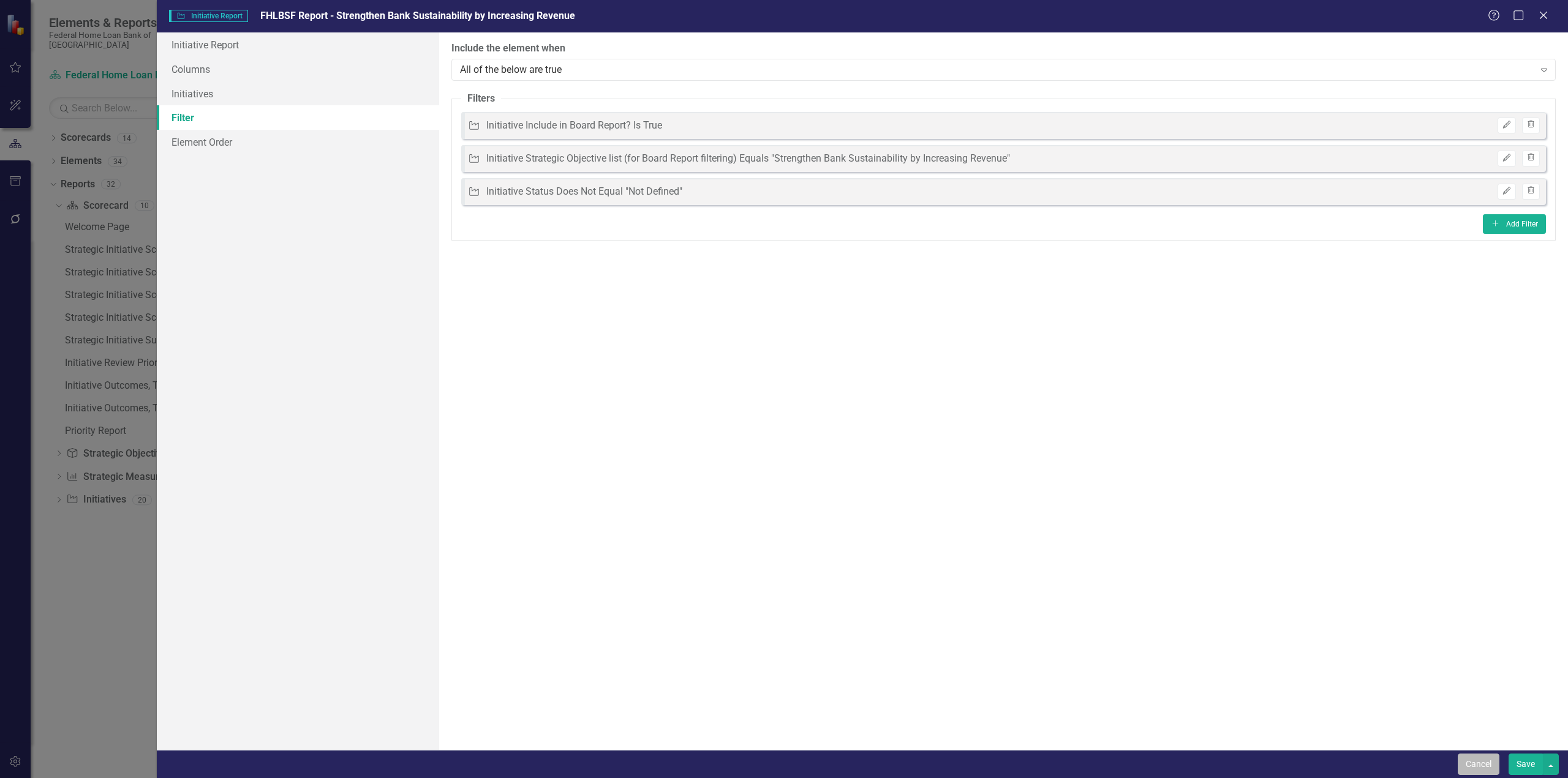
click at [1492, 773] on button "Cancel" at bounding box center [1478, 764] width 41 height 21
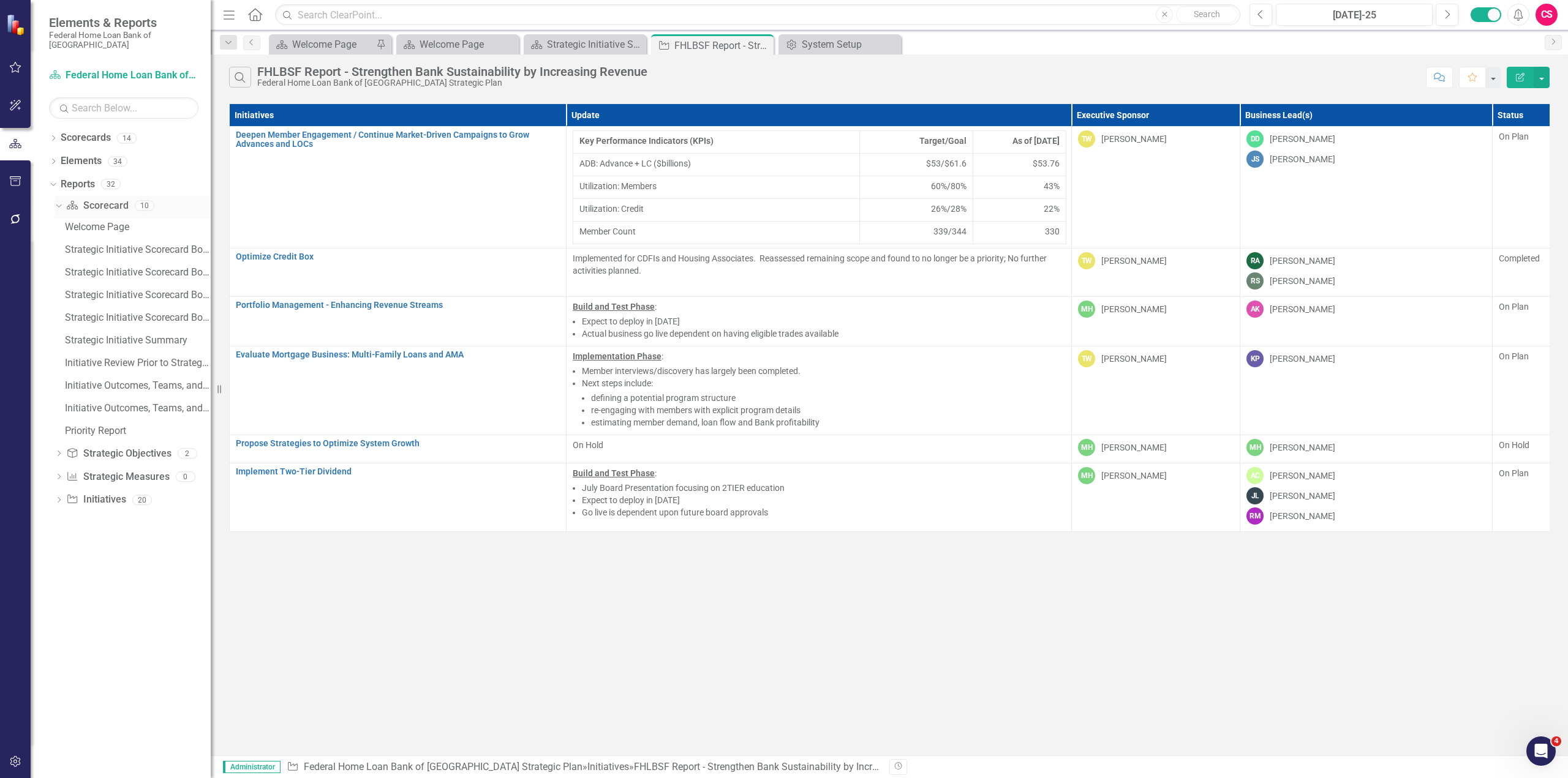
click at [57, 206] on icon "Dropdown" at bounding box center [57, 205] width 6 height 9
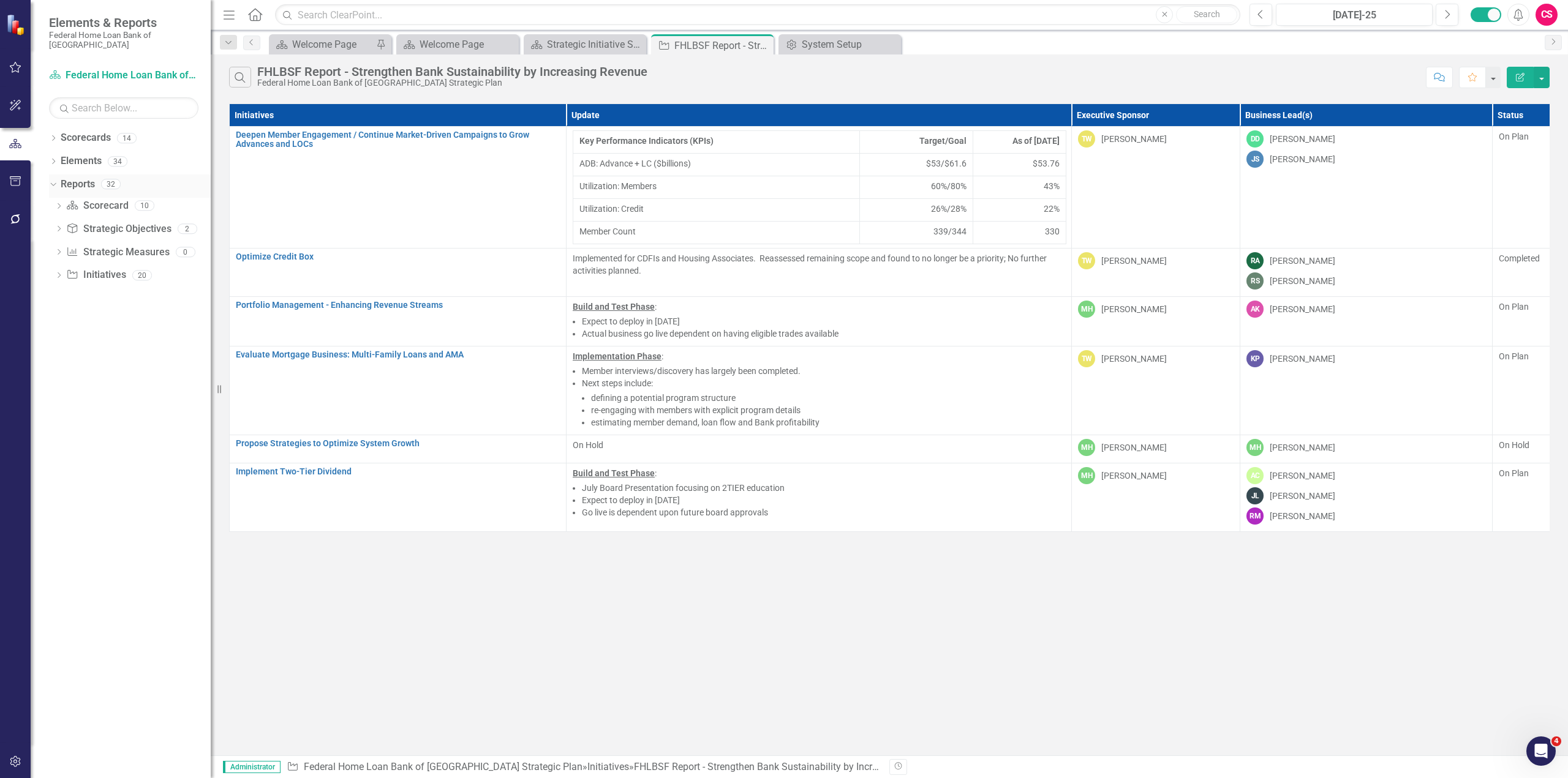
click at [76, 179] on link "Reports" at bounding box center [78, 184] width 34 height 14
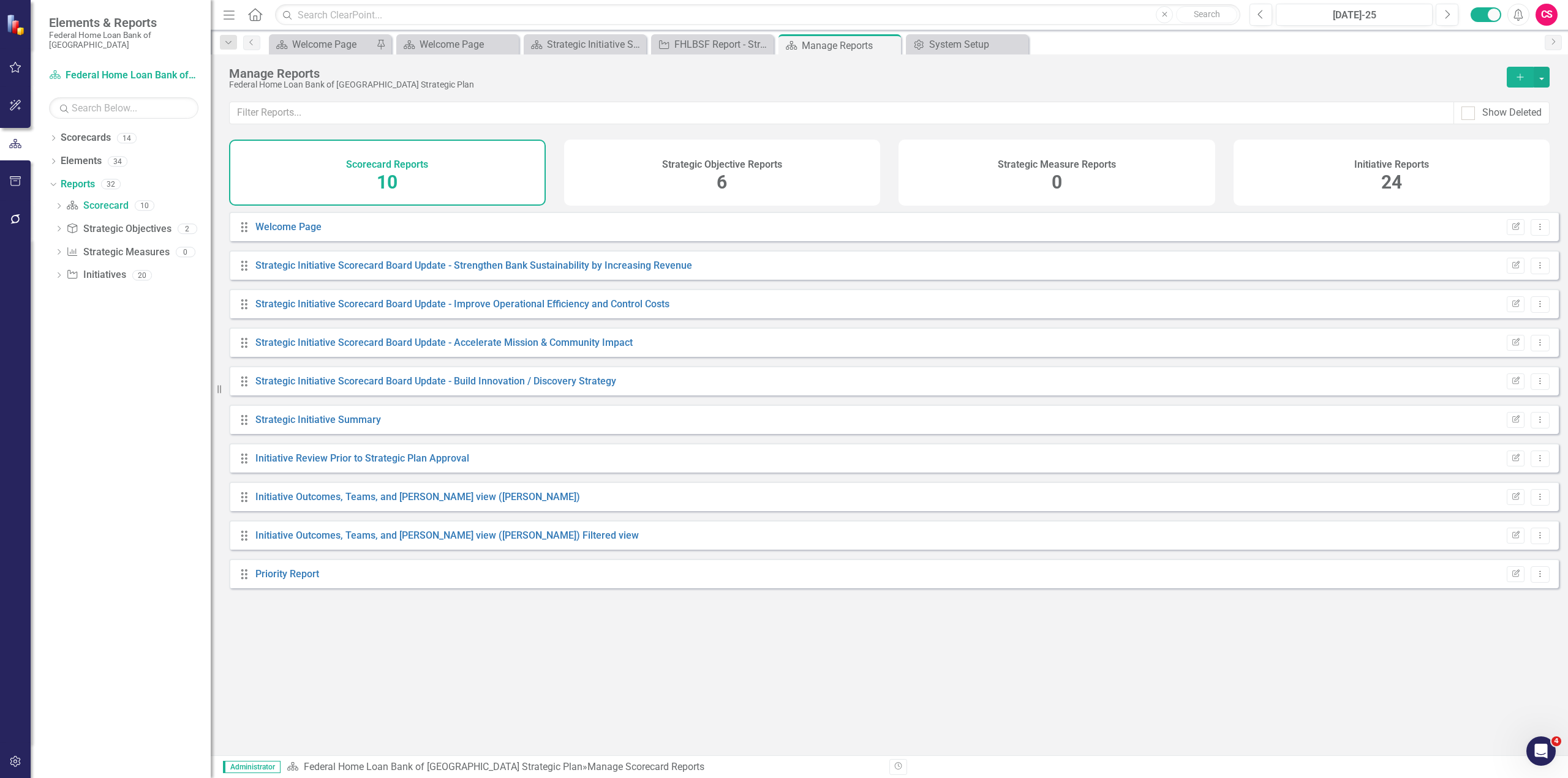
drag, startPoint x: 1285, startPoint y: 193, endPoint x: 1154, endPoint y: 201, distance: 131.2
click at [1285, 193] on div "Initiative Reports 24" at bounding box center [1392, 172] width 317 height 66
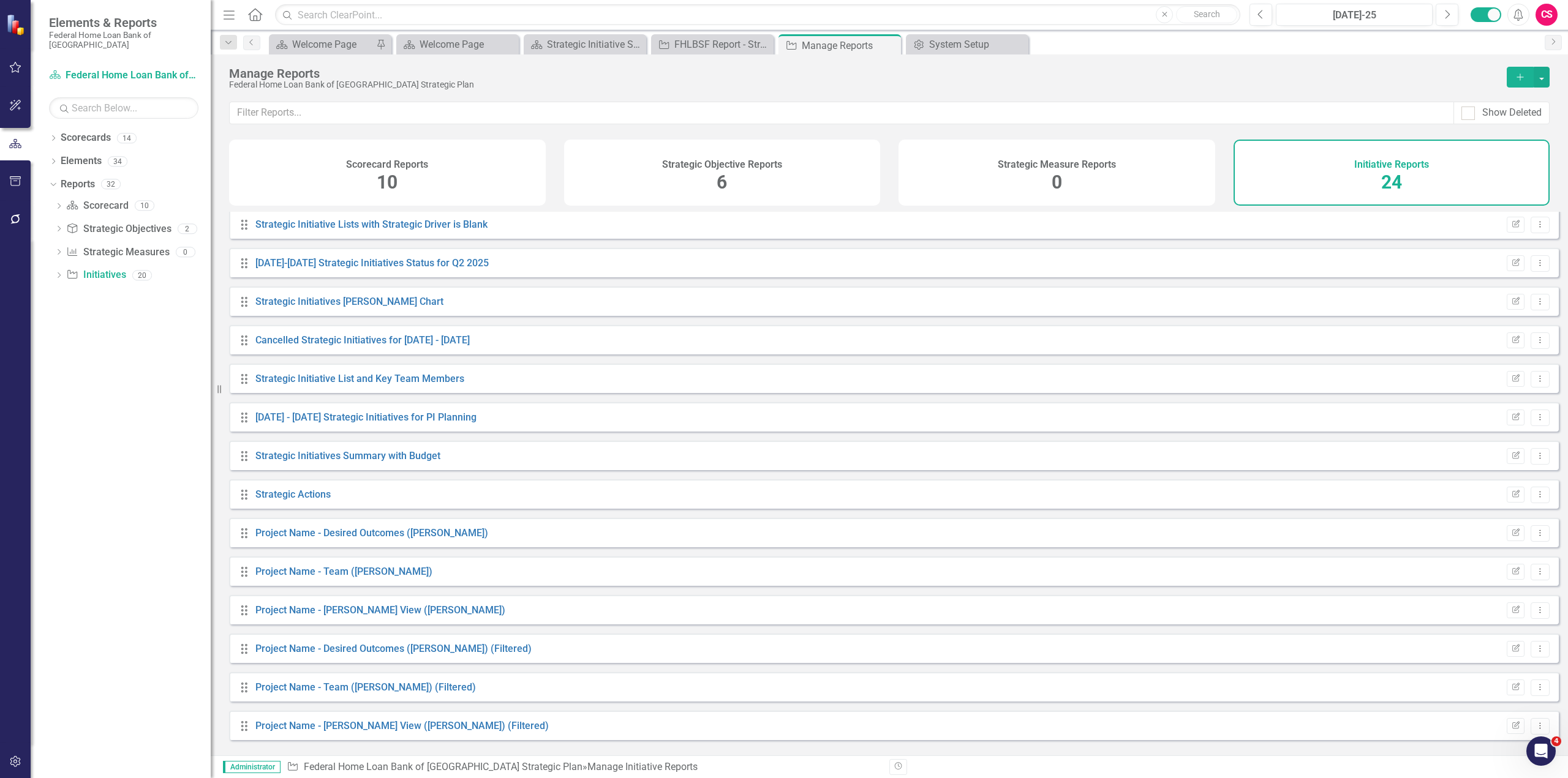
scroll to position [391, 0]
